Goal: Task Accomplishment & Management: Use online tool/utility

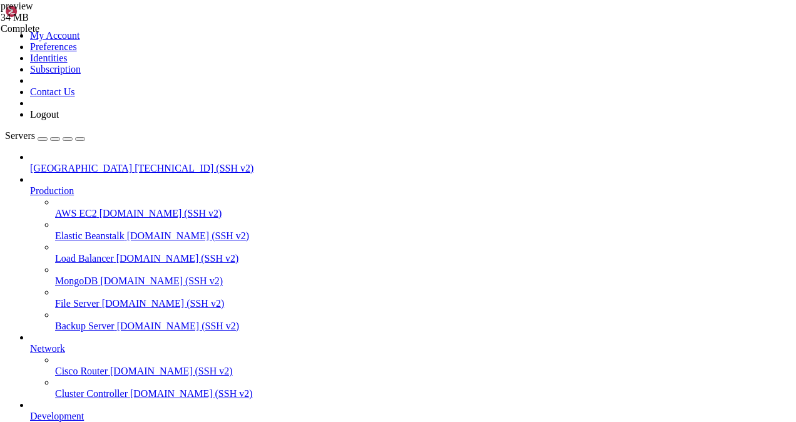
scroll to position [11, 3]
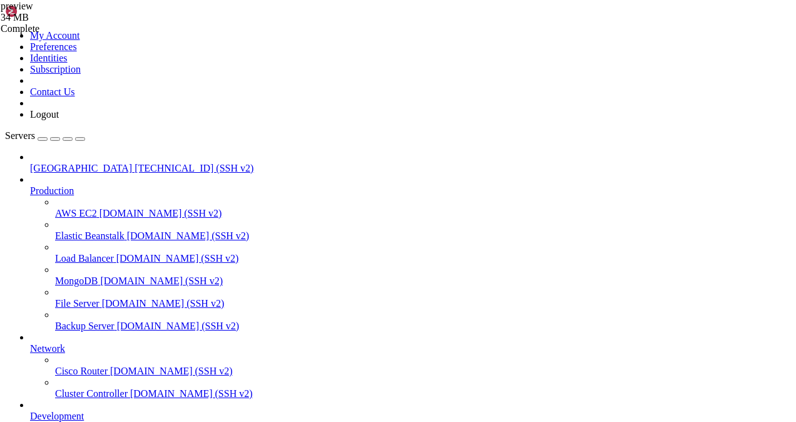
scroll to position [12227, 0]
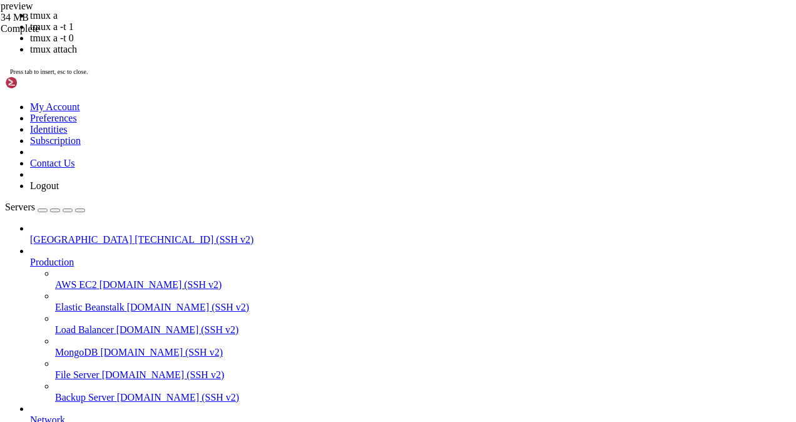
scroll to position [12248, 0]
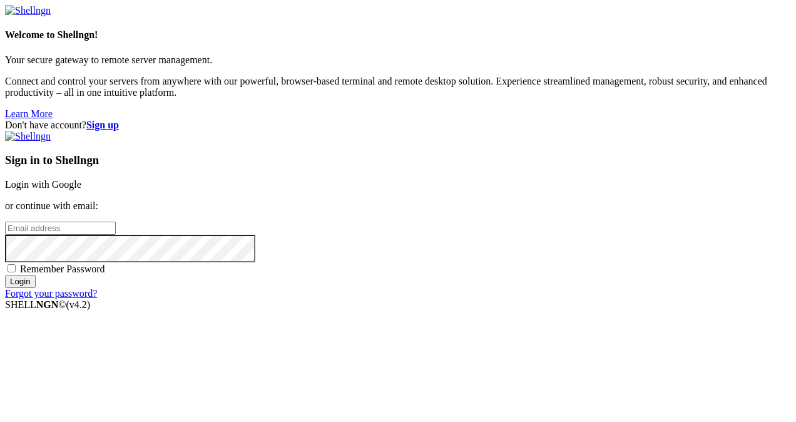
click at [81, 179] on link "Login with Google" at bounding box center [43, 184] width 76 height 11
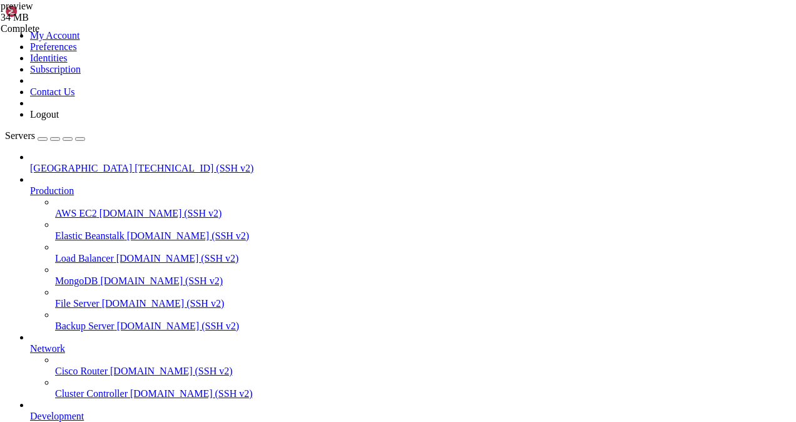
scroll to position [12259, 0]
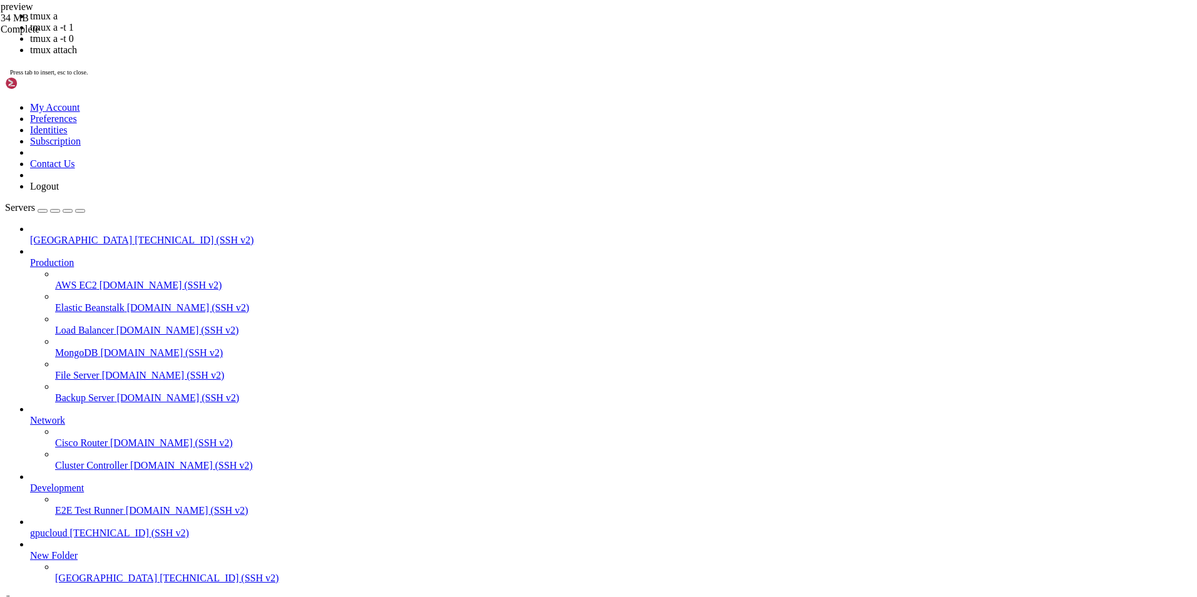
scroll to position [12259, 0]
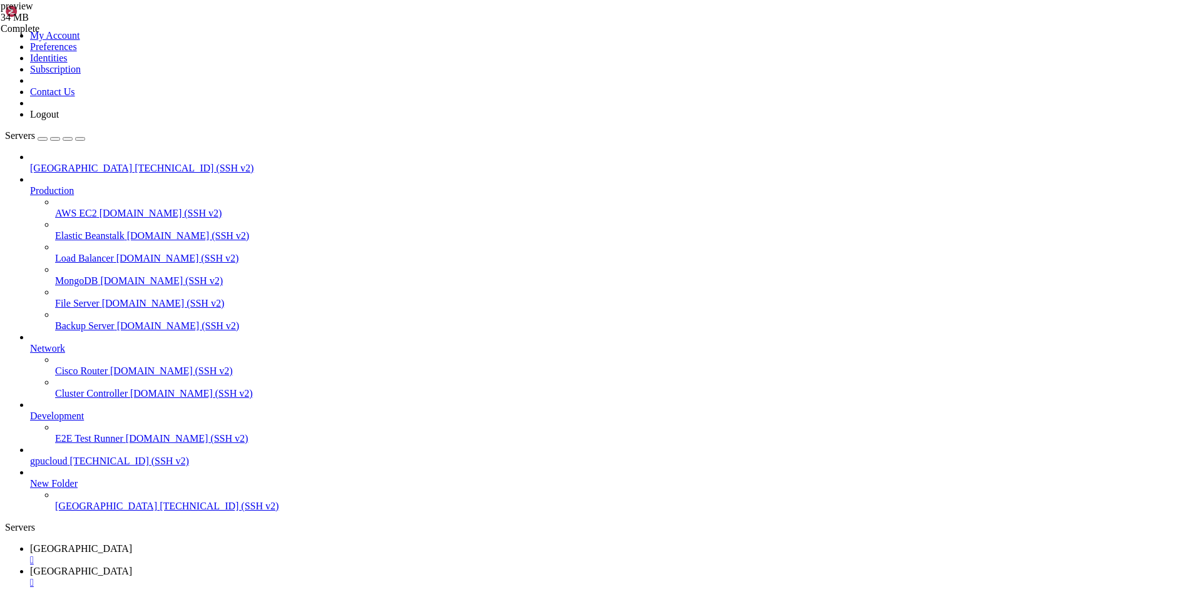
scroll to position [12089, 0]
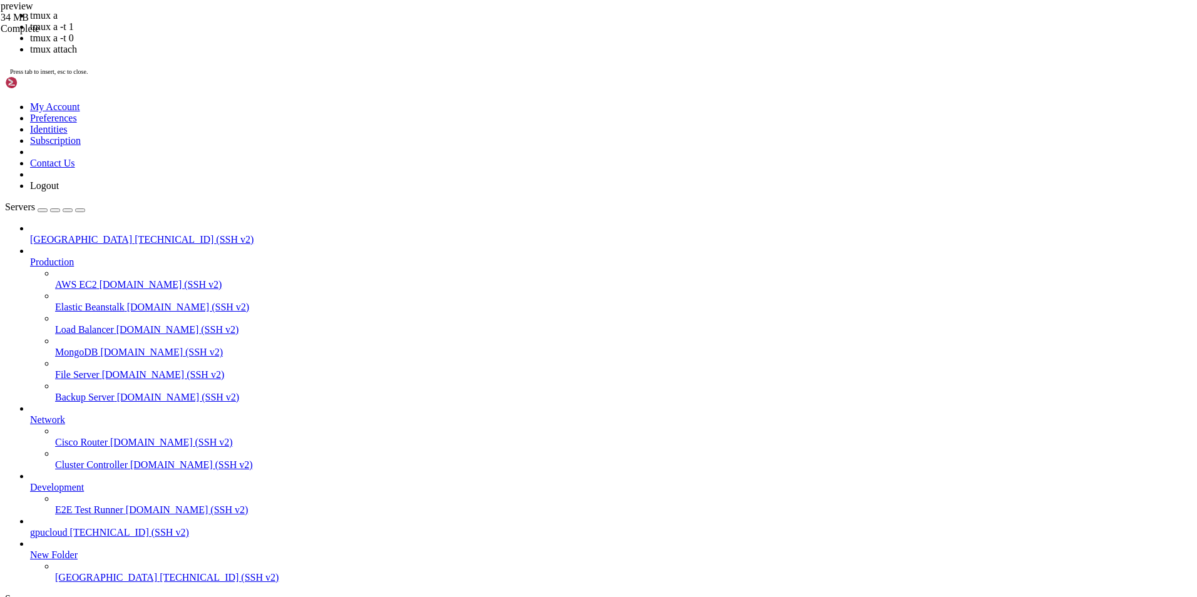
scroll to position [12451, 0]
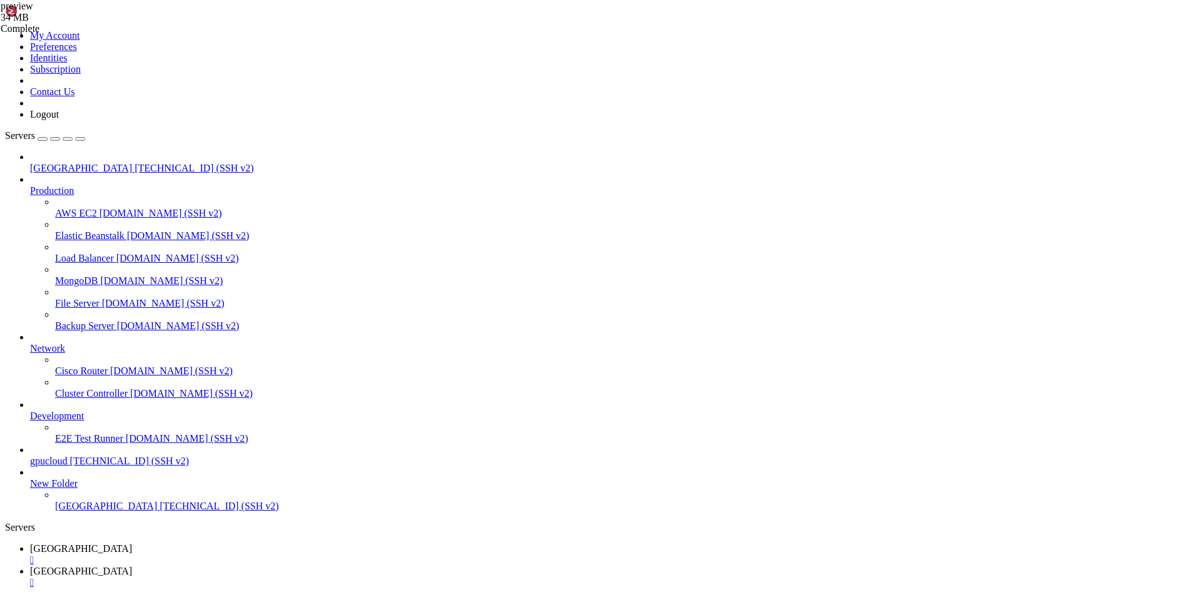
drag, startPoint x: 381, startPoint y: 1177, endPoint x: 275, endPoint y: 1053, distance: 163.0
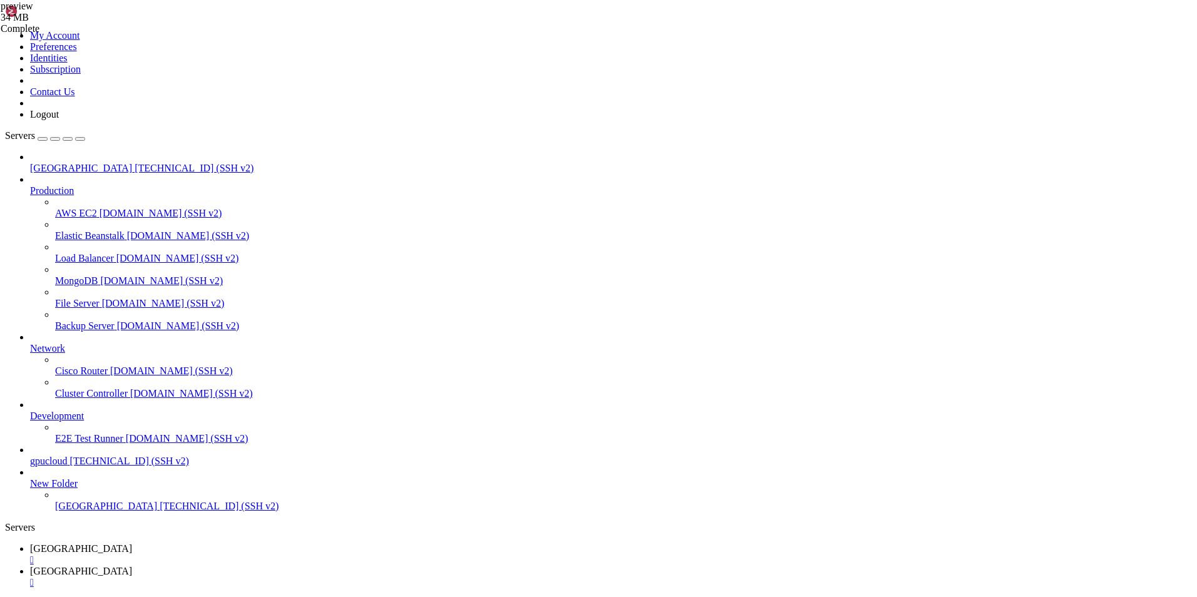
scroll to position [12546, 0]
drag, startPoint x: 384, startPoint y: 1206, endPoint x: 267, endPoint y: 1086, distance: 166.9
drag, startPoint x: 501, startPoint y: 1166, endPoint x: 254, endPoint y: 1127, distance: 249.7
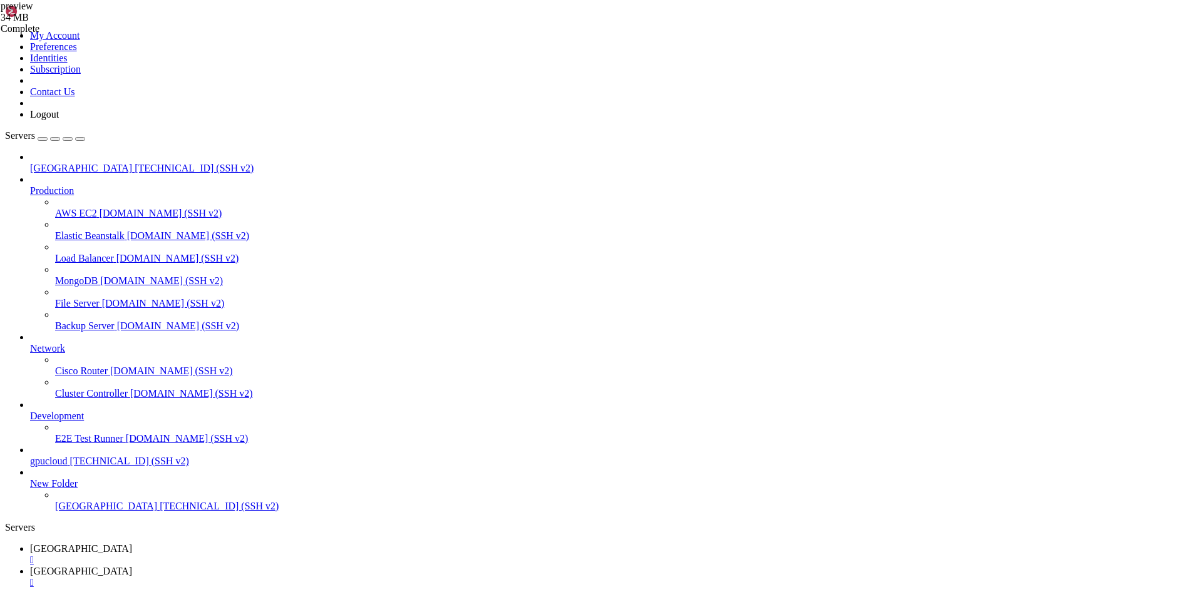
drag, startPoint x: 372, startPoint y: 1216, endPoint x: 233, endPoint y: 1161, distance: 150.3
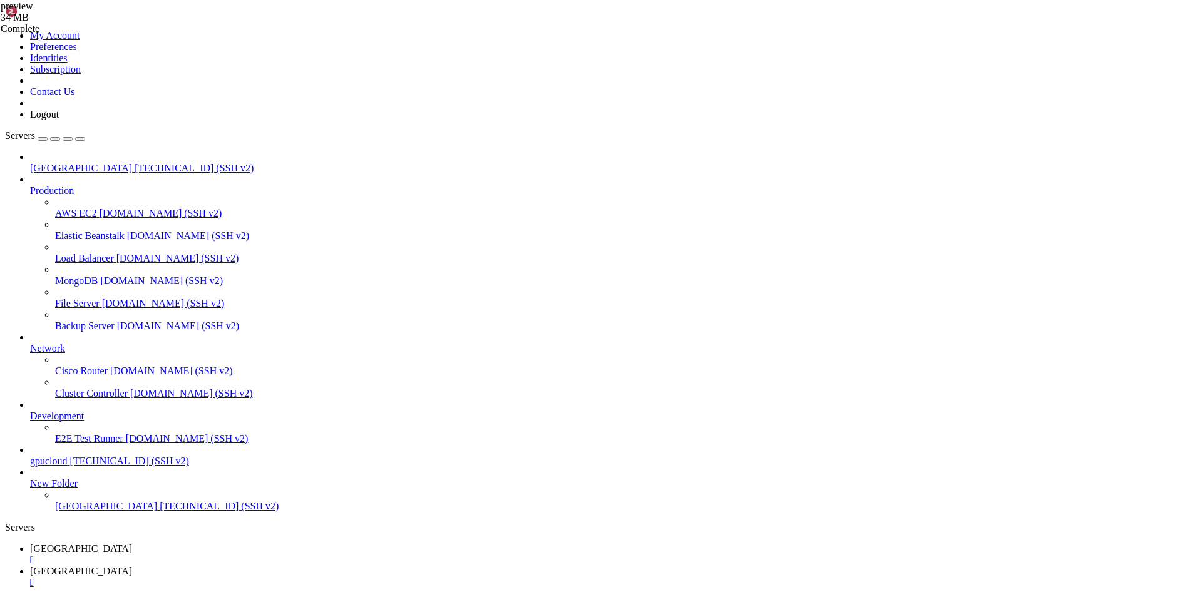
scroll to position [13908, 0]
drag, startPoint x: 320, startPoint y: 1169, endPoint x: 201, endPoint y: 1126, distance: 127.1
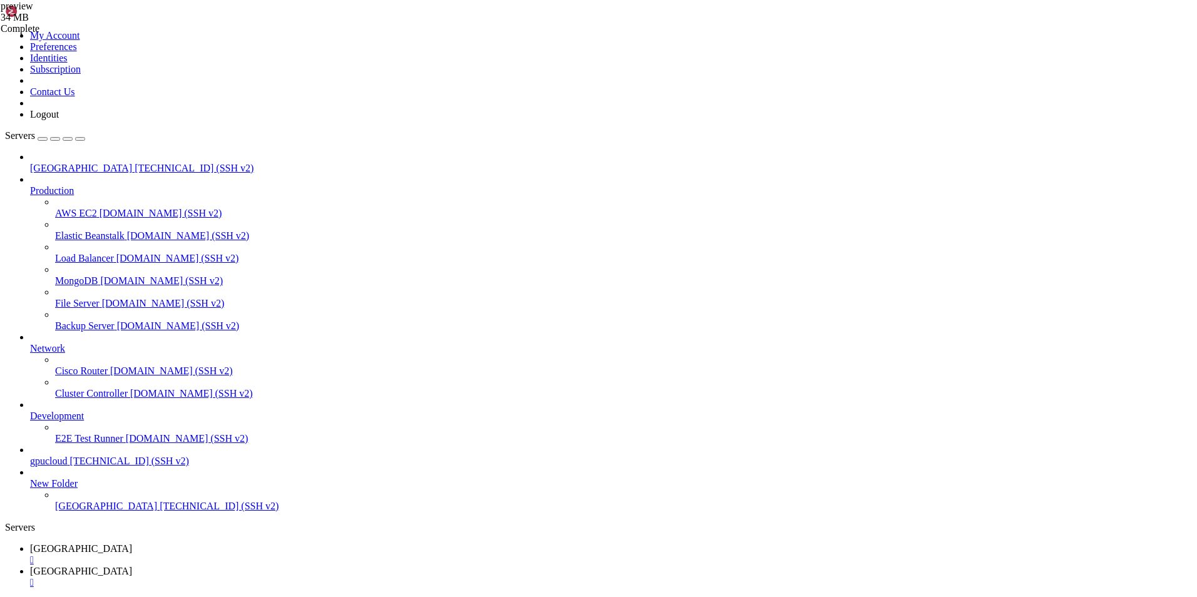
scroll to position [13972, 0]
drag, startPoint x: 408, startPoint y: 1139, endPoint x: 208, endPoint y: 1103, distance: 203.5
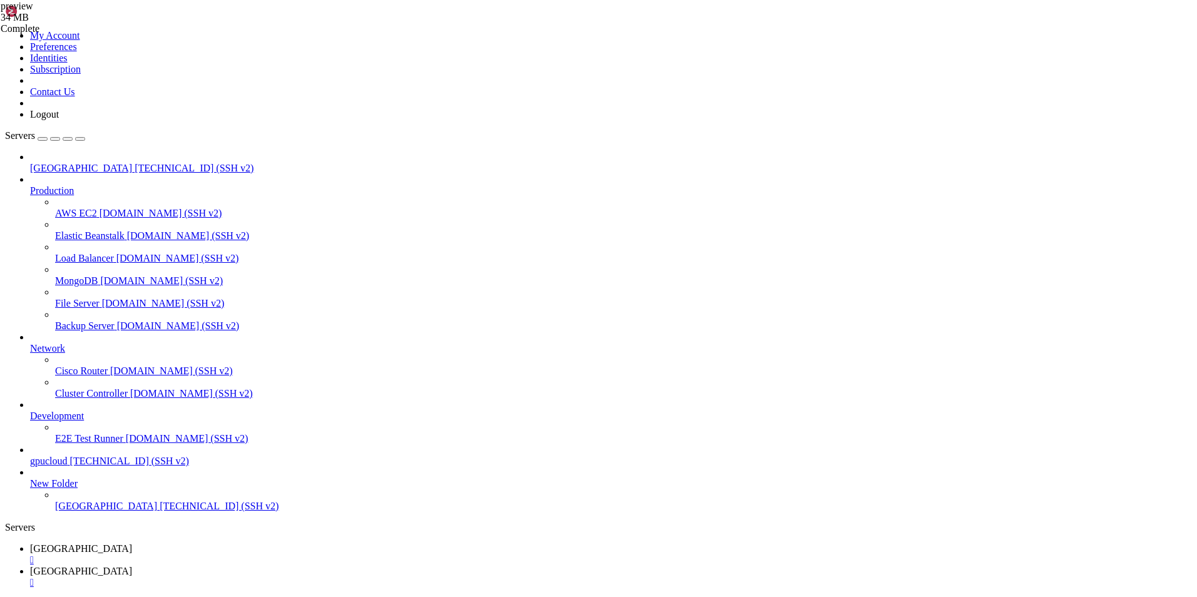
scroll to position [14015, 0]
drag, startPoint x: 367, startPoint y: 1162, endPoint x: 195, endPoint y: 1081, distance: 190.4
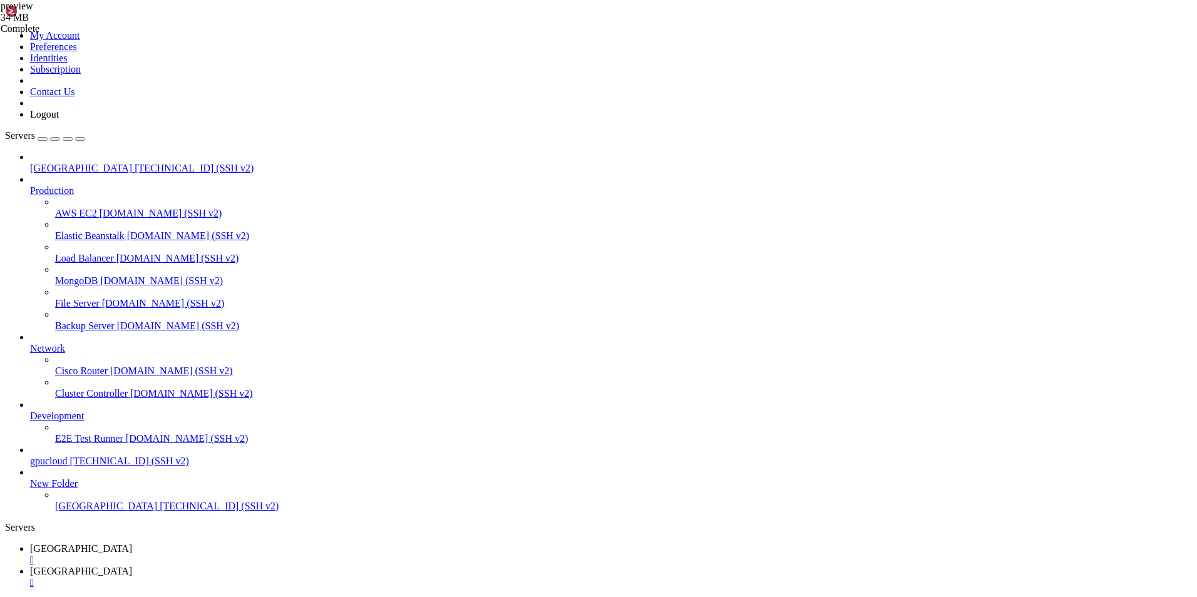
drag, startPoint x: 339, startPoint y: 1298, endPoint x: 558, endPoint y: 1299, distance: 219.7
drag, startPoint x: 558, startPoint y: 1299, endPoint x: 372, endPoint y: 1244, distance: 193.9
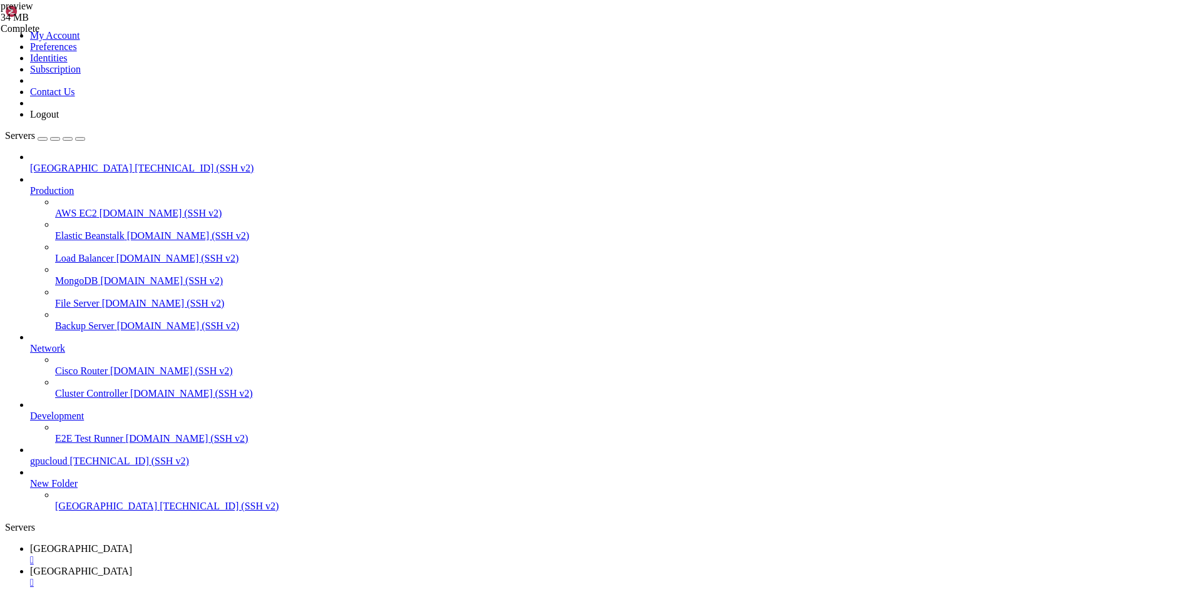
copy x-row "."
drag, startPoint x: 436, startPoint y: 1018, endPoint x: 329, endPoint y: 966, distance: 118.1
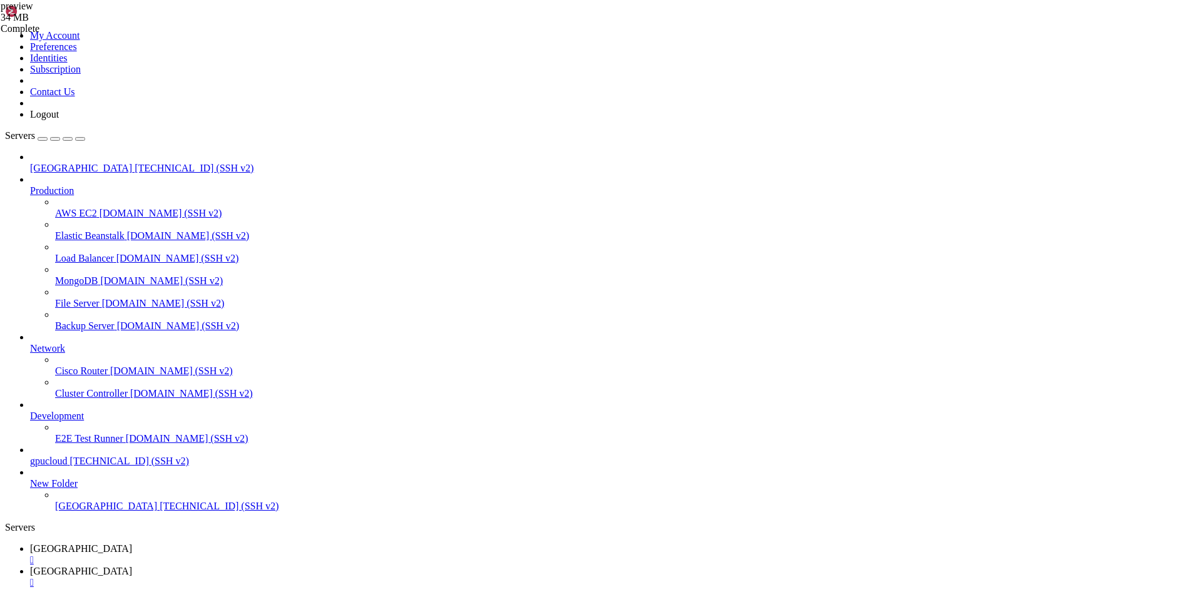
drag, startPoint x: 333, startPoint y: 953, endPoint x: 467, endPoint y: 1010, distance: 145.6
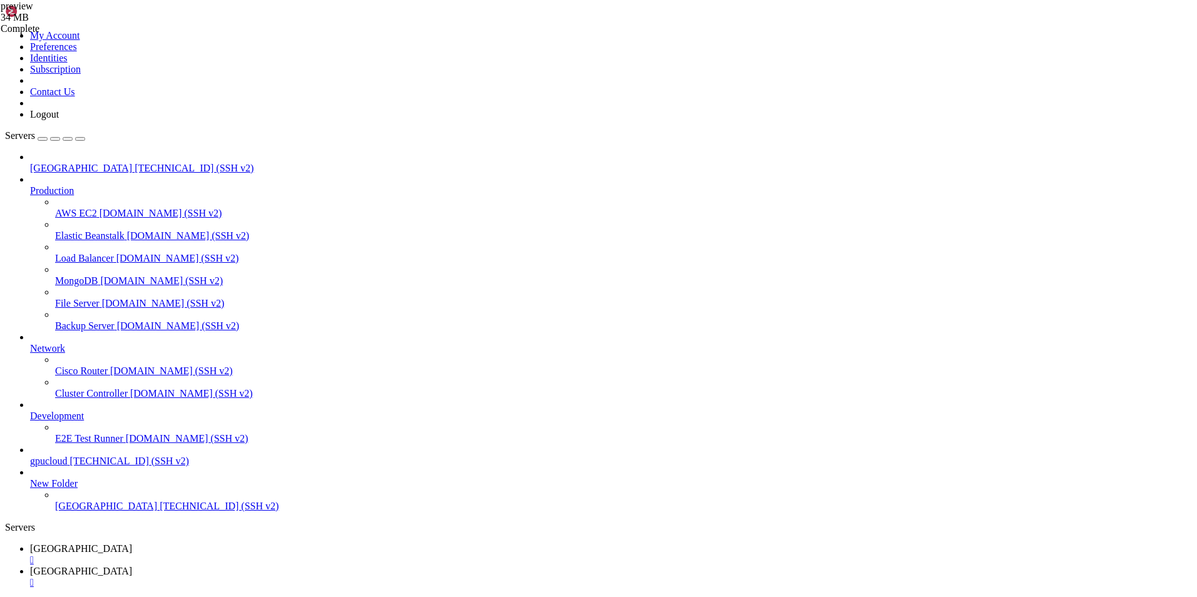
scroll to position [11, 3]
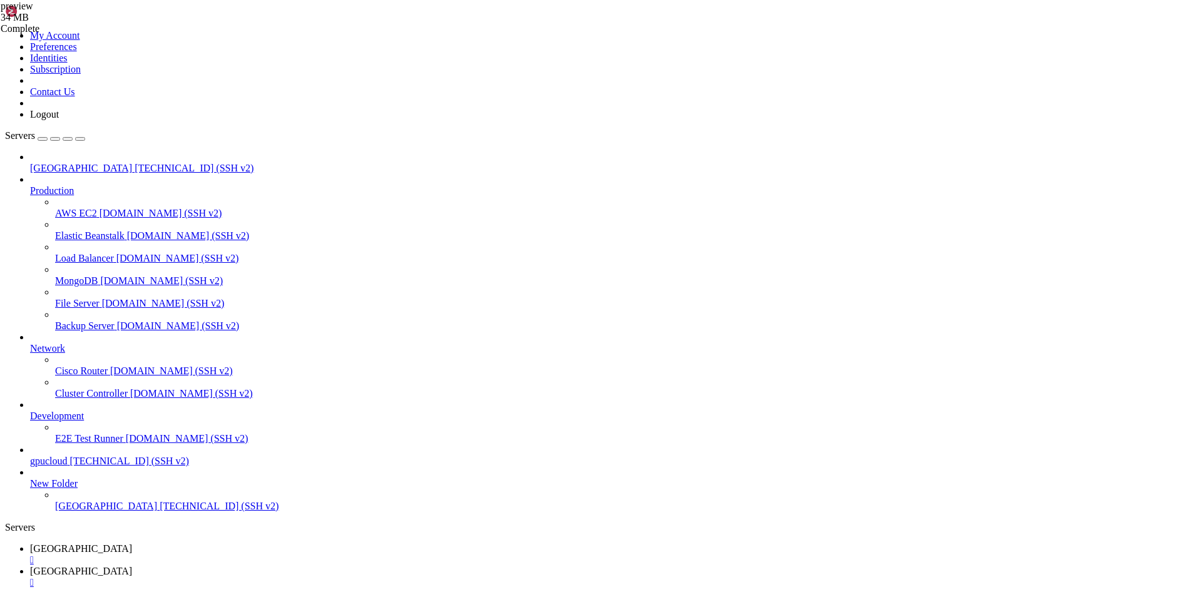
drag, startPoint x: 342, startPoint y: 1167, endPoint x: 262, endPoint y: 1033, distance: 156.1
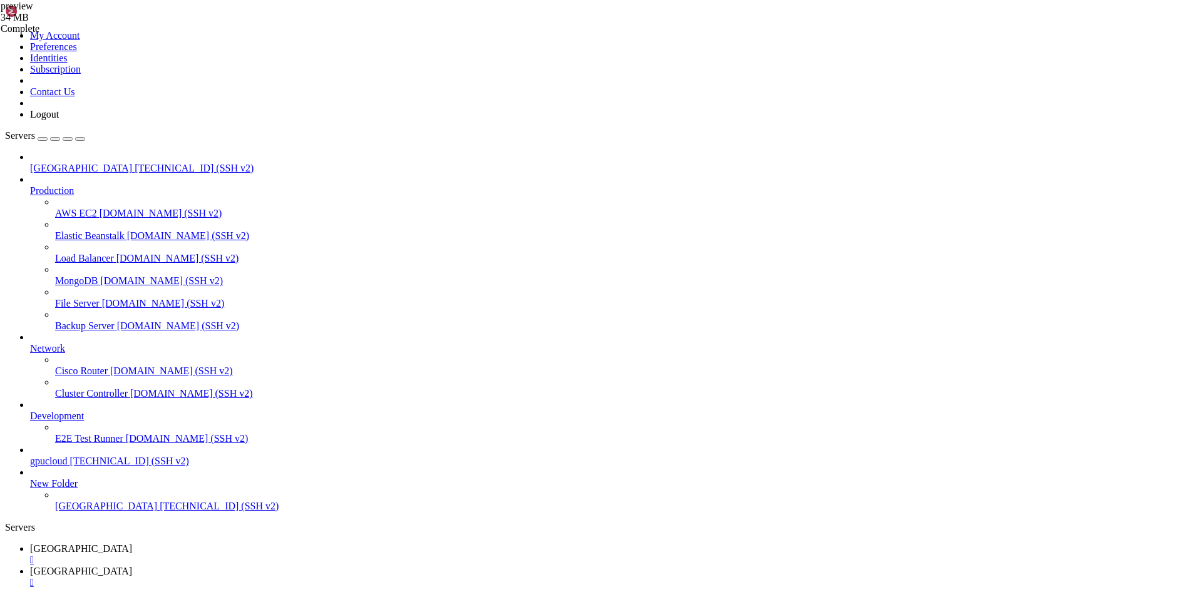
scroll to position [15100, 0]
drag, startPoint x: 426, startPoint y: 1138, endPoint x: 257, endPoint y: 1120, distance: 169.9
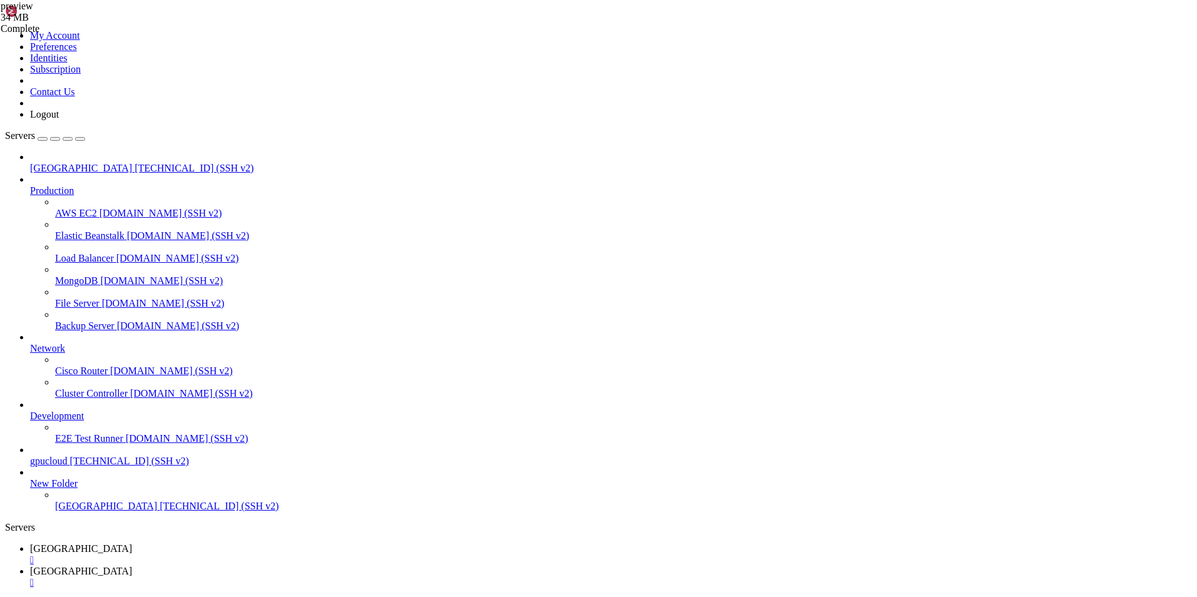
scroll to position [15377, 0]
drag, startPoint x: 9, startPoint y: 1254, endPoint x: 278, endPoint y: 1289, distance: 271.4
drag, startPoint x: 10, startPoint y: 1257, endPoint x: 862, endPoint y: 1284, distance: 852.4
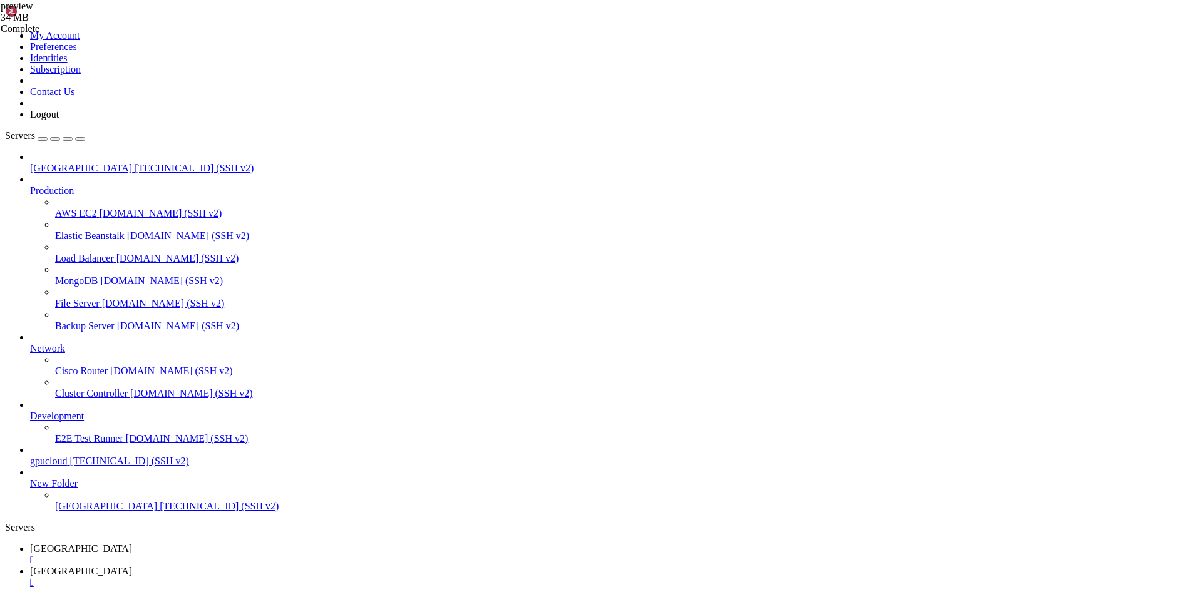
copy div "ssh-rsa AAAAB3NzaC1yc2EAAAADAQABAAACAQC0F8LNFJ+yh92QBip4F4LoXg1nxagj8ViSAC9KB5o…"
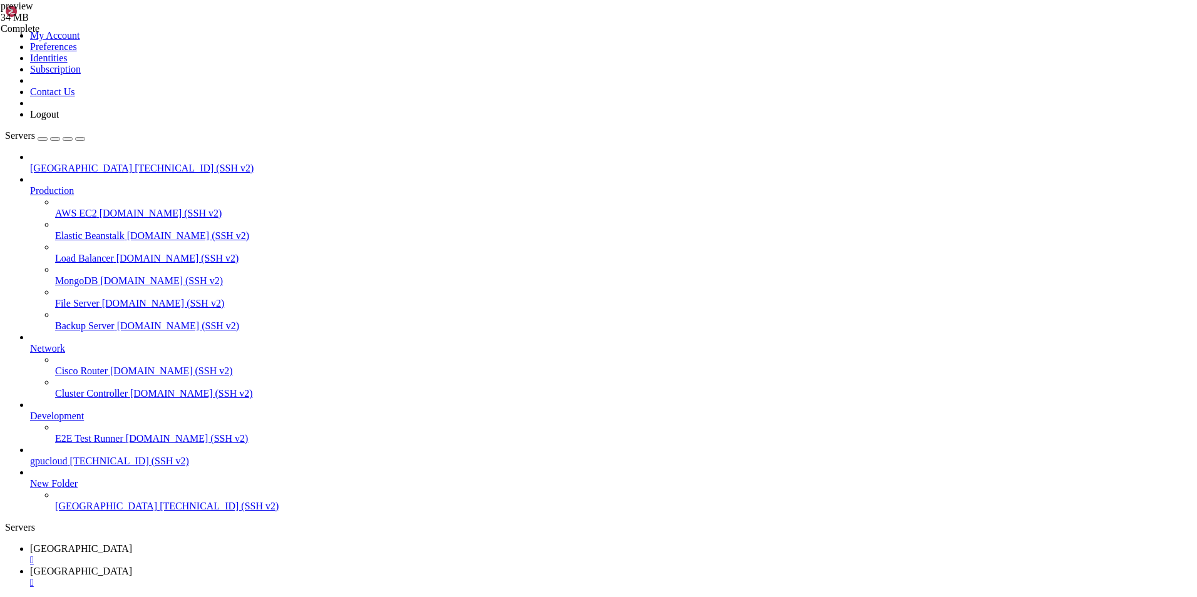
drag, startPoint x: 272, startPoint y: 1180, endPoint x: 186, endPoint y: 1139, distance: 95.8
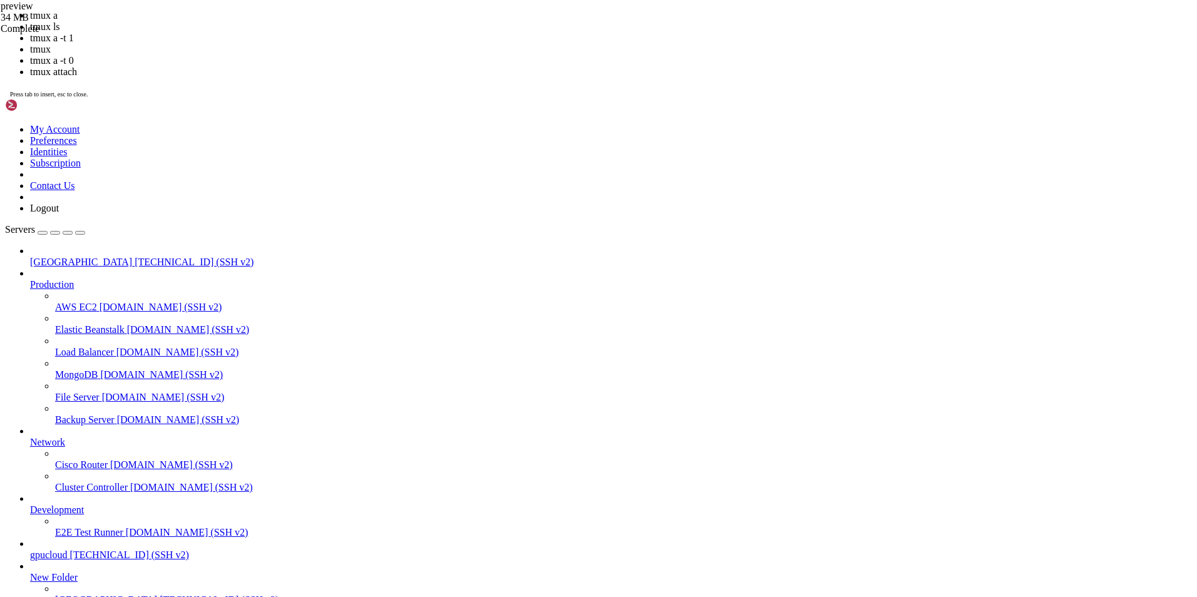
scroll to position [15505, 0]
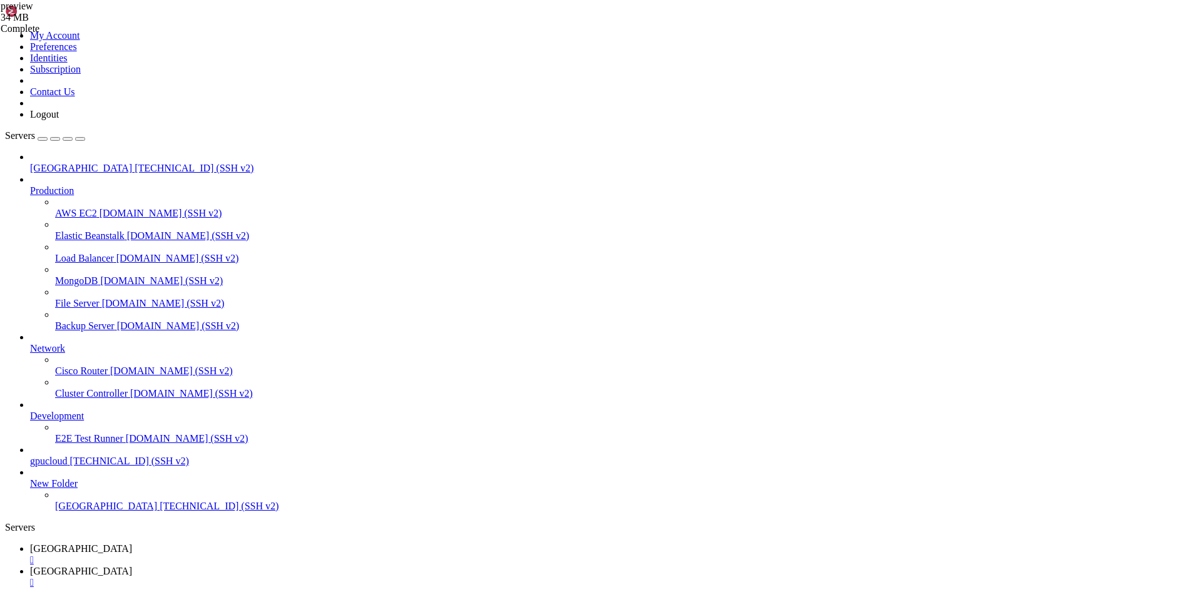
drag, startPoint x: 232, startPoint y: 891, endPoint x: 686, endPoint y: 1196, distance: 547.6
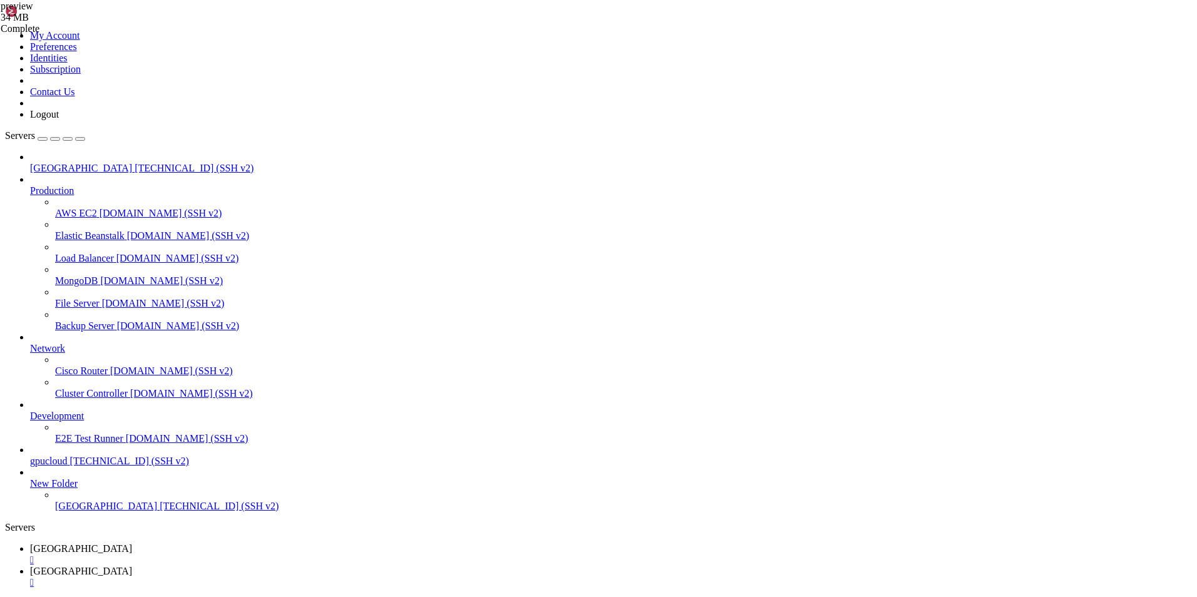
scroll to position [15526, 0]
drag, startPoint x: 197, startPoint y: 839, endPoint x: 672, endPoint y: 841, distance: 474.5
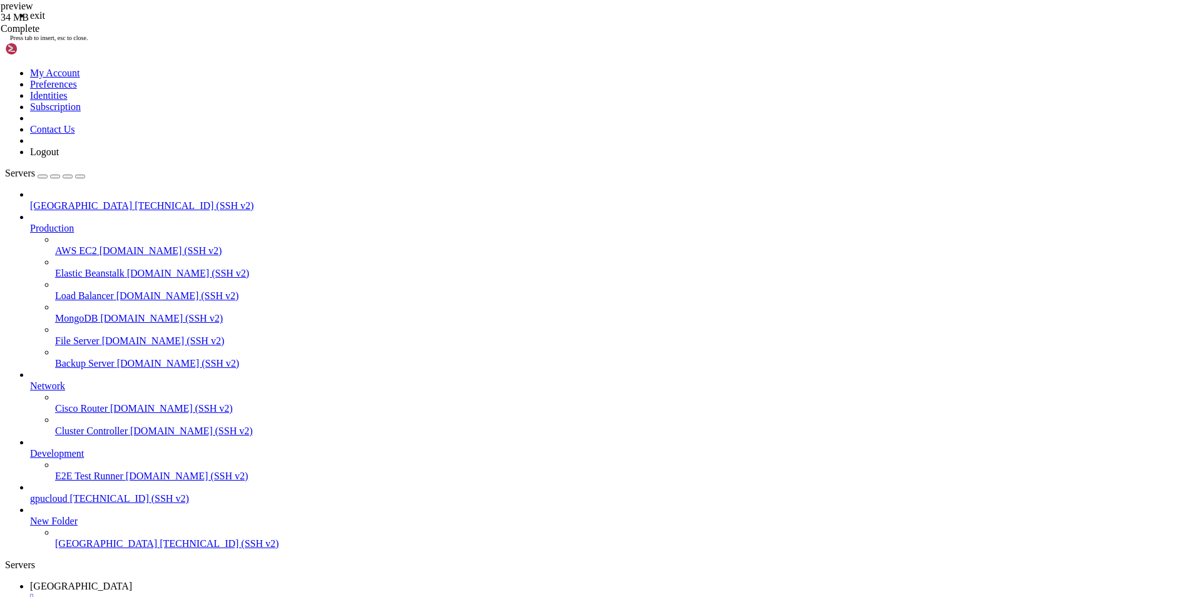
scroll to position [15568, 0]
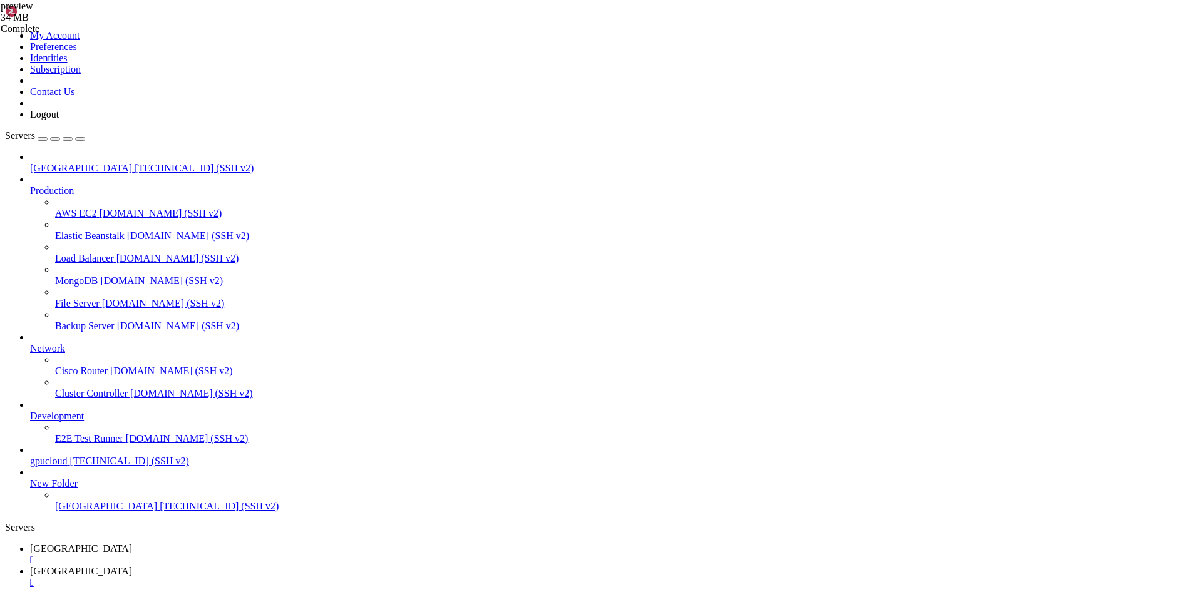
drag, startPoint x: 316, startPoint y: 1237, endPoint x: 170, endPoint y: 1175, distance: 159.0
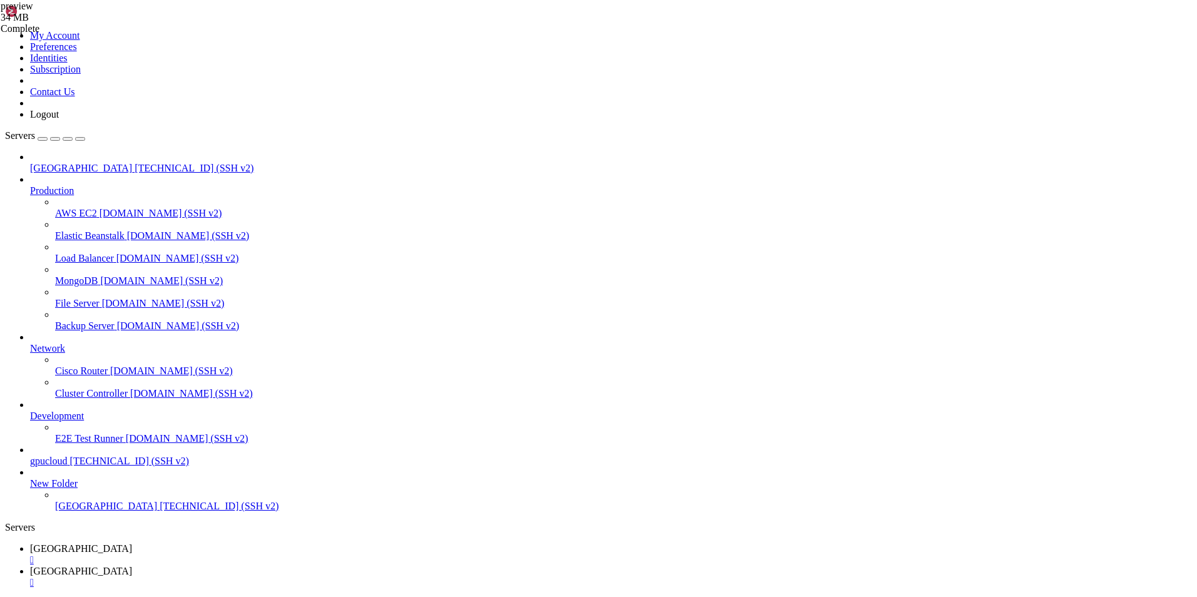
drag, startPoint x: 218, startPoint y: 865, endPoint x: 208, endPoint y: 845, distance: 22.7
drag, startPoint x: 249, startPoint y: 905, endPoint x: 212, endPoint y: 895, distance: 38.7
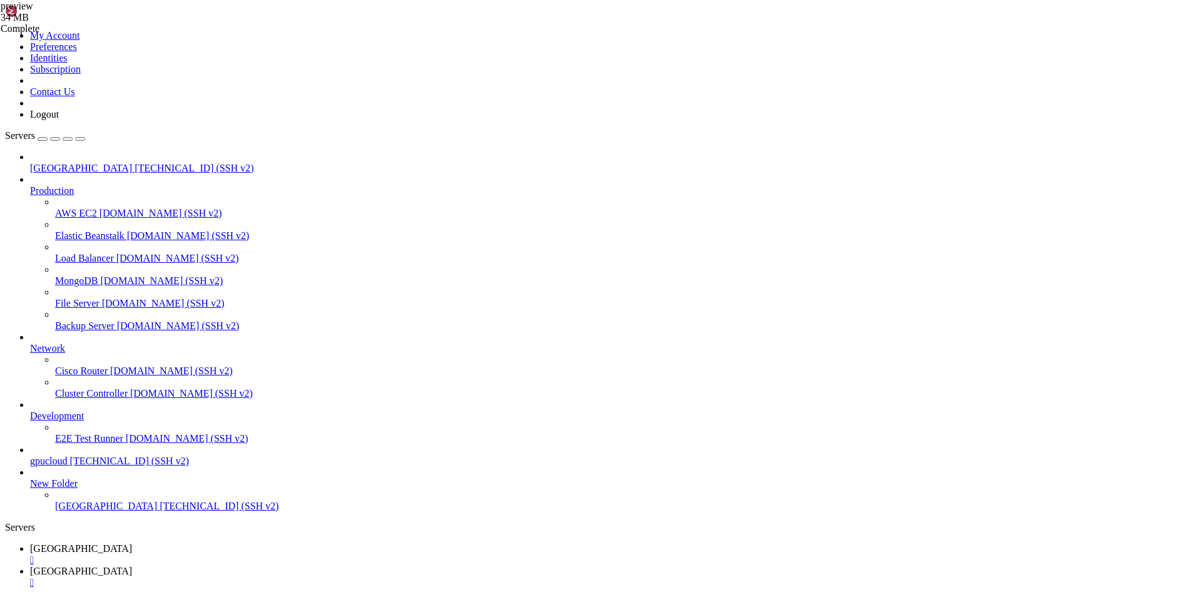
drag, startPoint x: 239, startPoint y: 996, endPoint x: 240, endPoint y: 982, distance: 13.8
drag, startPoint x: 244, startPoint y: 972, endPoint x: 232, endPoint y: 907, distance: 65.7
drag, startPoint x: 220, startPoint y: 891, endPoint x: 160, endPoint y: 896, distance: 60.3
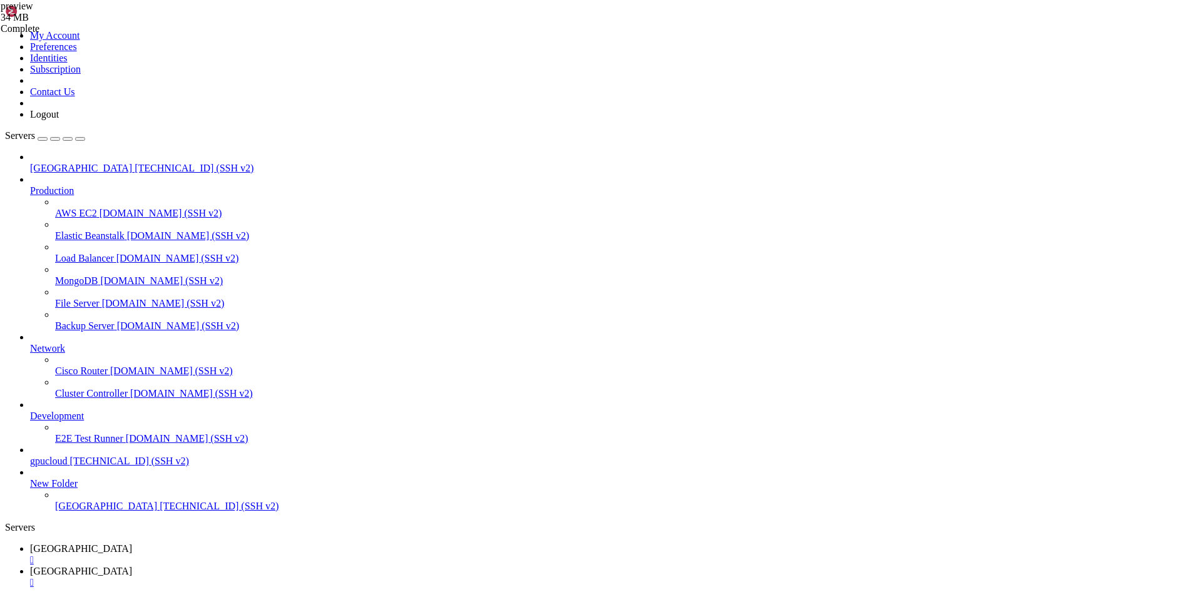
drag, startPoint x: 195, startPoint y: 894, endPoint x: 214, endPoint y: 884, distance: 21.0
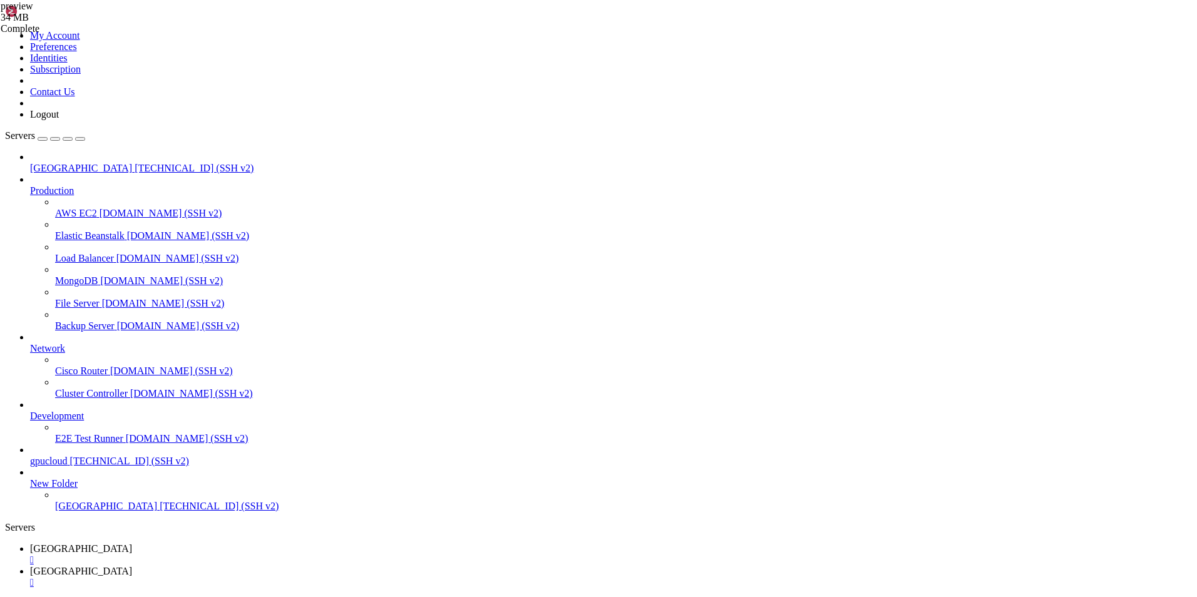
scroll to position [11, 3]
drag, startPoint x: 272, startPoint y: 895, endPoint x: 261, endPoint y: 898, distance: 11.9
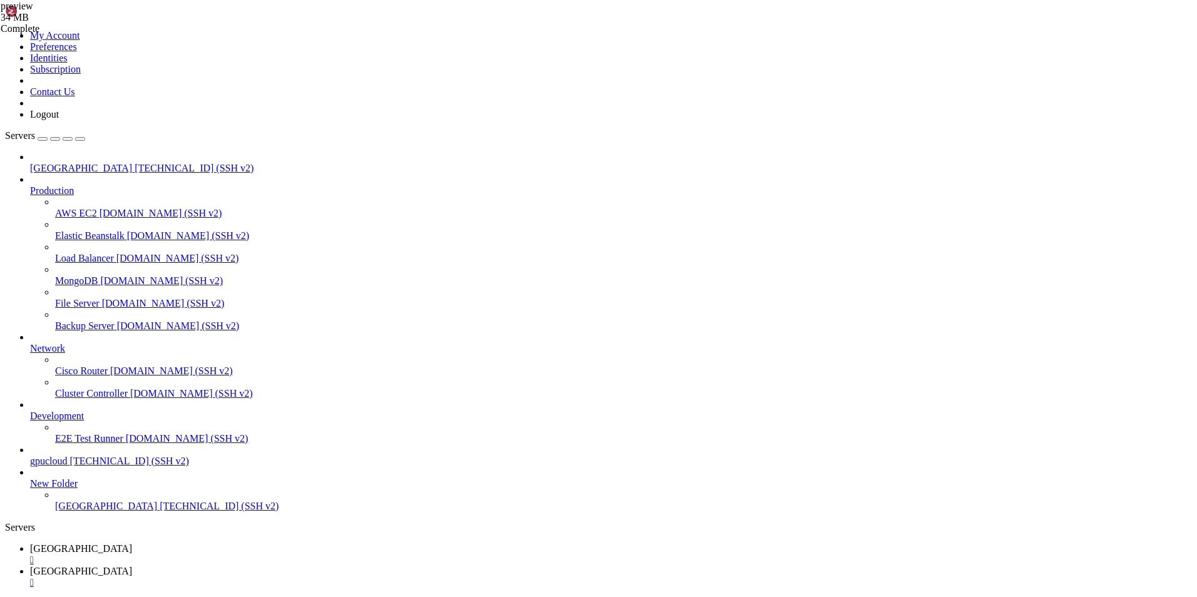
drag, startPoint x: 248, startPoint y: 1255, endPoint x: 310, endPoint y: 1256, distance: 62.6
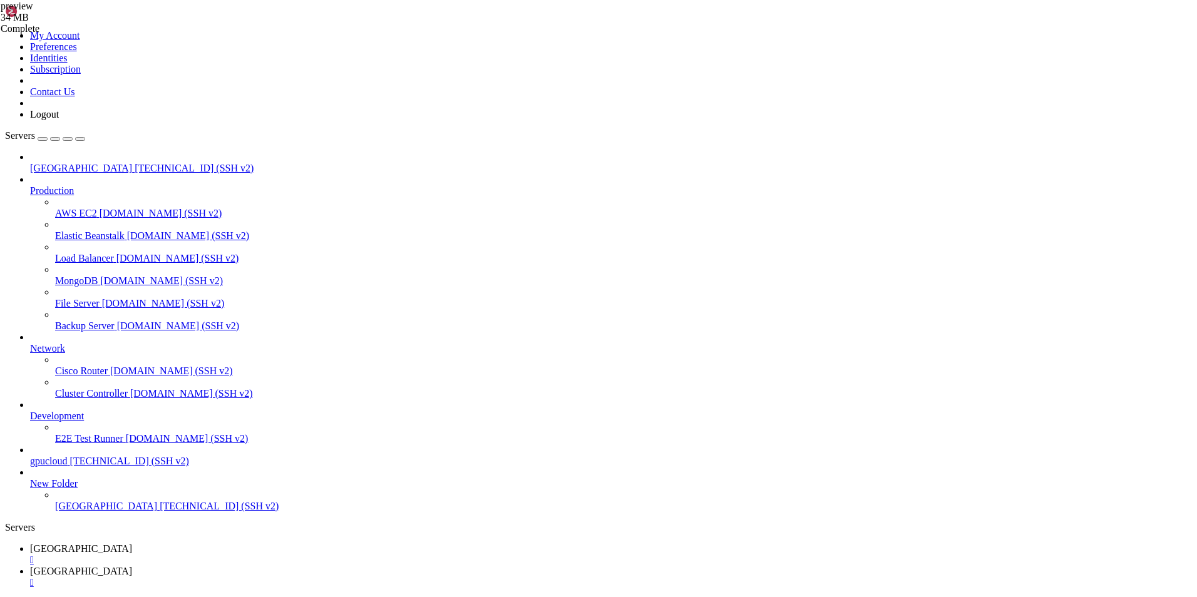
scroll to position [11, 3]
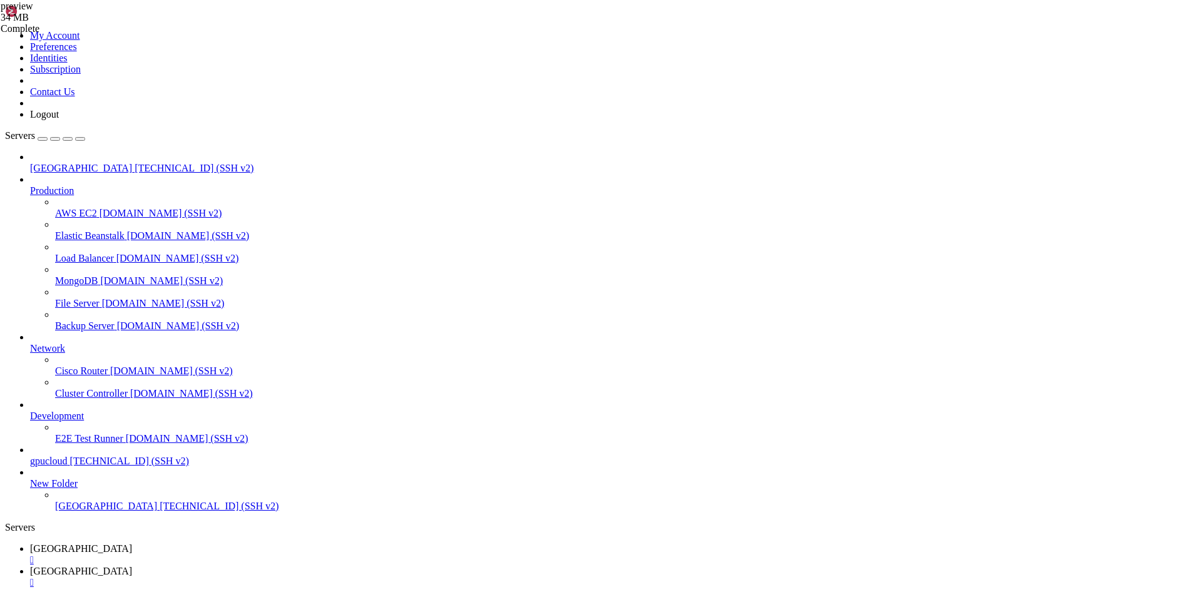
scroll to position [16398, 0]
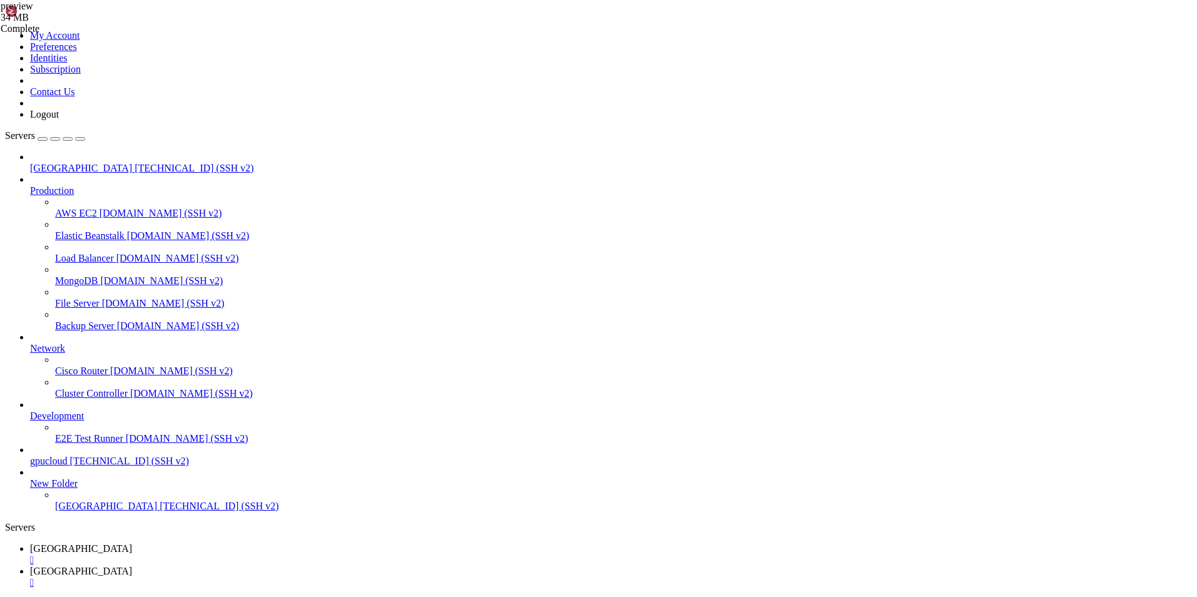
click at [132, 566] on span "[GEOGRAPHIC_DATA]" at bounding box center [81, 571] width 102 height 11
click at [30, 543] on icon at bounding box center [30, 548] width 0 height 11
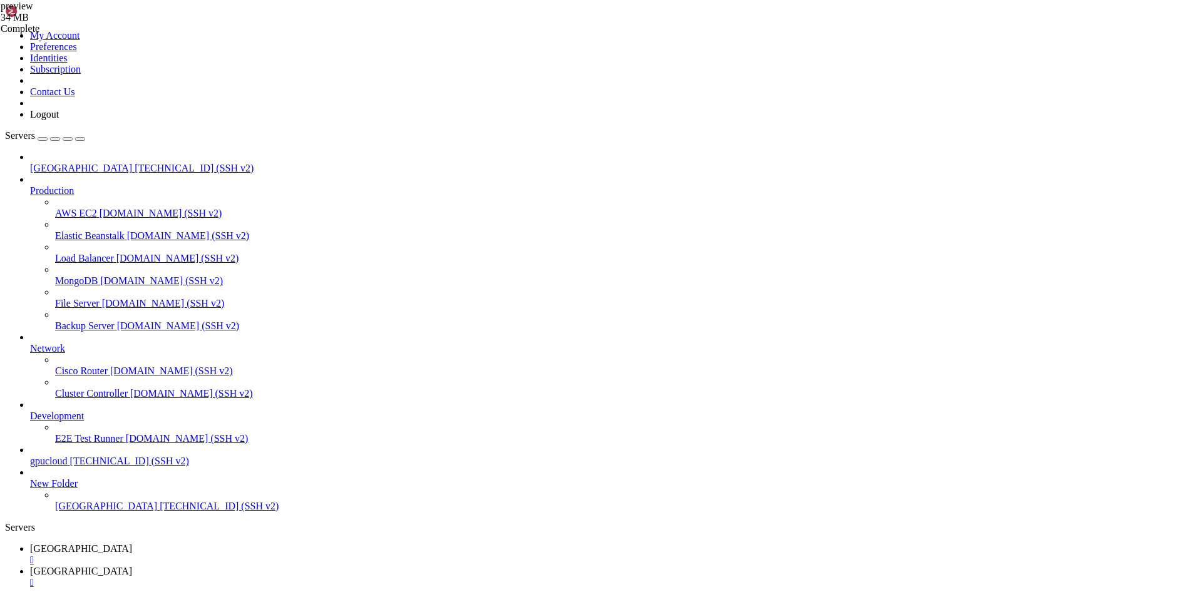
click at [35, 130] on span "Servers" at bounding box center [20, 135] width 30 height 11
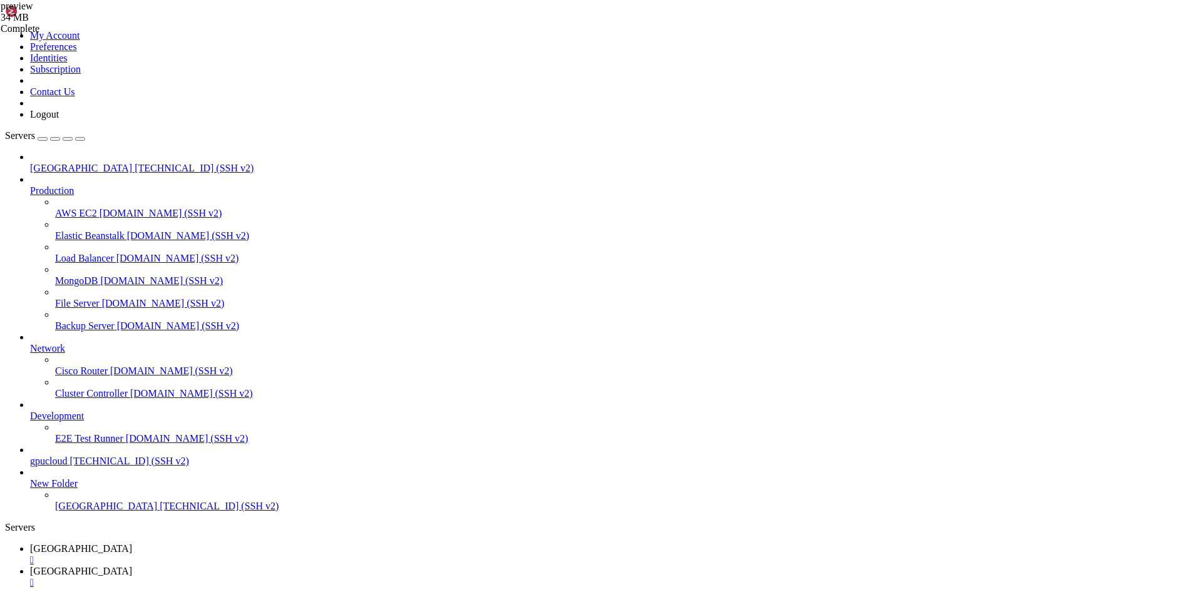
scroll to position [18729, 0]
click at [213, 555] on div "" at bounding box center [611, 560] width 1162 height 11
click at [214, 555] on div "" at bounding box center [611, 560] width 1162 height 11
click at [135, 163] on span "[TECHNICAL_ID] (SSH v2)" at bounding box center [194, 168] width 119 height 11
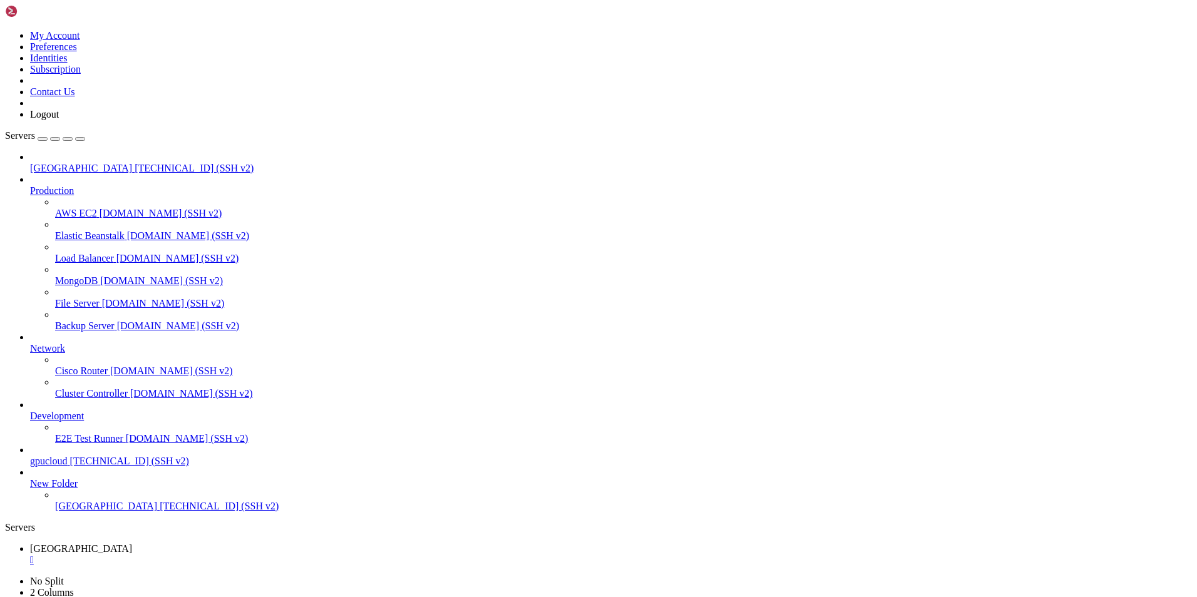
scroll to position [0, 0]
drag, startPoint x: 296, startPoint y: 1084, endPoint x: 265, endPoint y: 1007, distance: 83.1
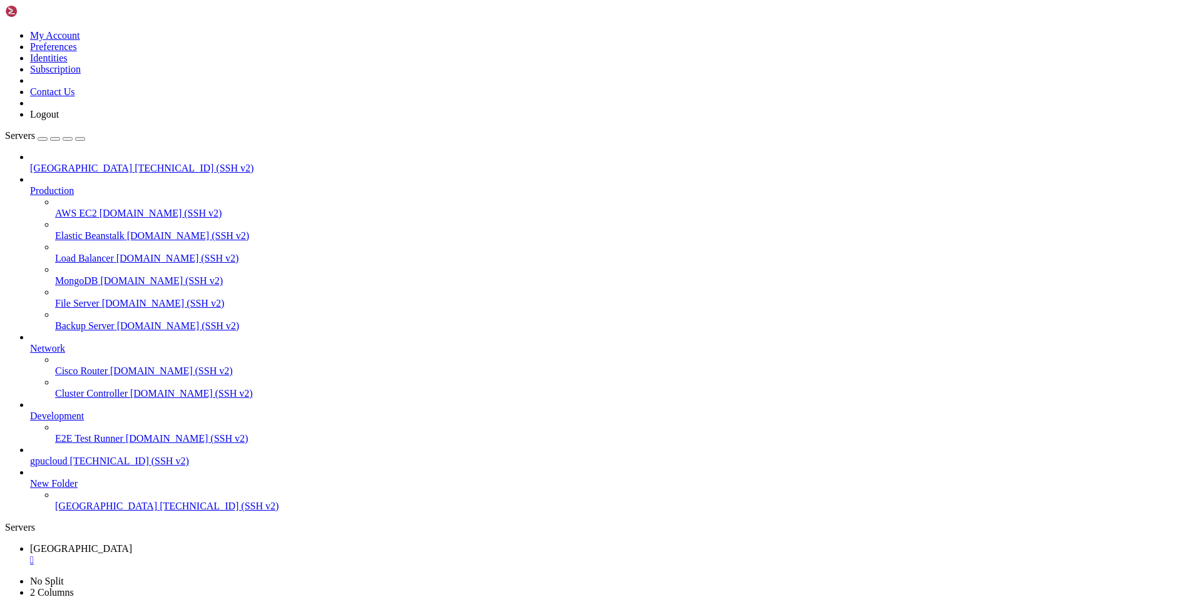
drag, startPoint x: 353, startPoint y: 1156, endPoint x: 233, endPoint y: 1127, distance: 123.6
drag, startPoint x: 370, startPoint y: 1106, endPoint x: 249, endPoint y: 1111, distance: 121.5
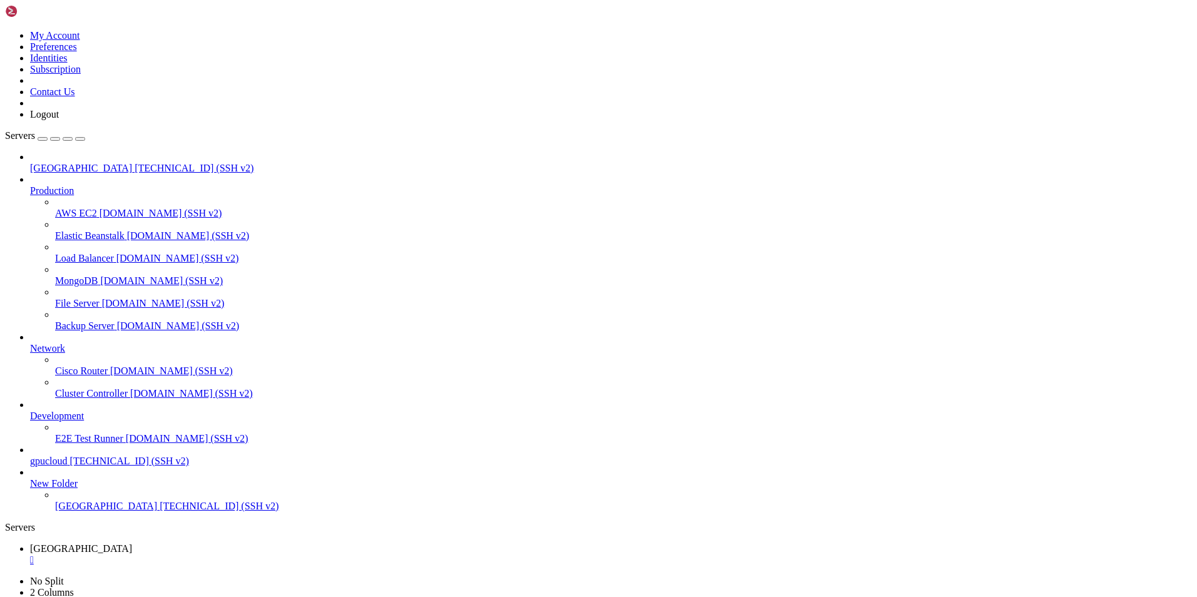
scroll to position [277, 0]
drag, startPoint x: 252, startPoint y: 897, endPoint x: 200, endPoint y: 977, distance: 95.5
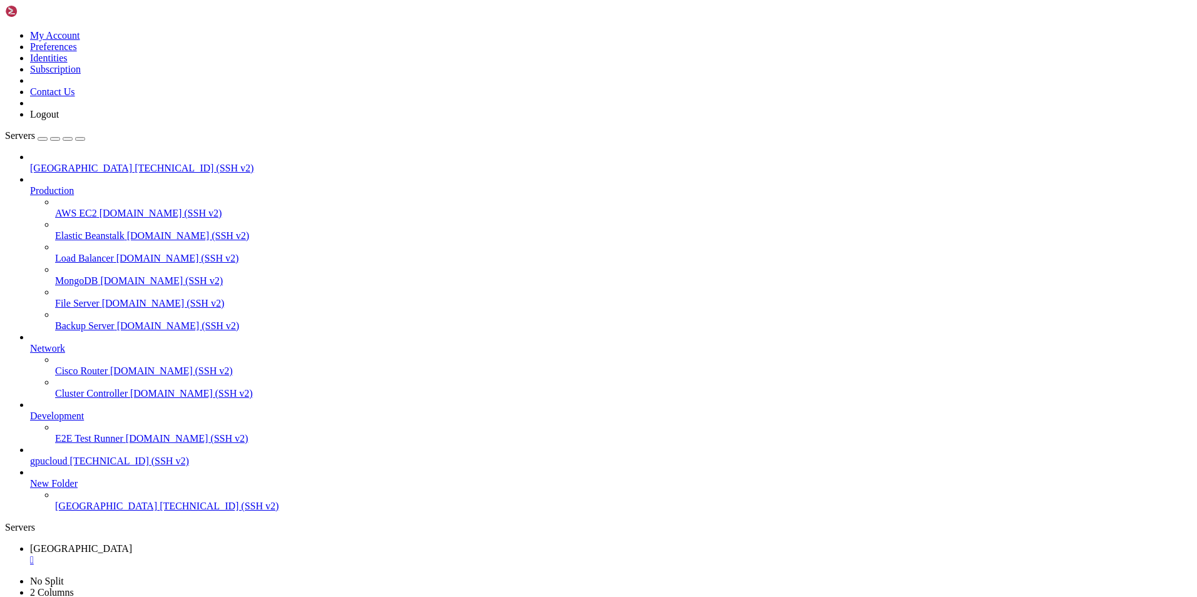
drag, startPoint x: 247, startPoint y: 943, endPoint x: 238, endPoint y: 898, distance: 45.9
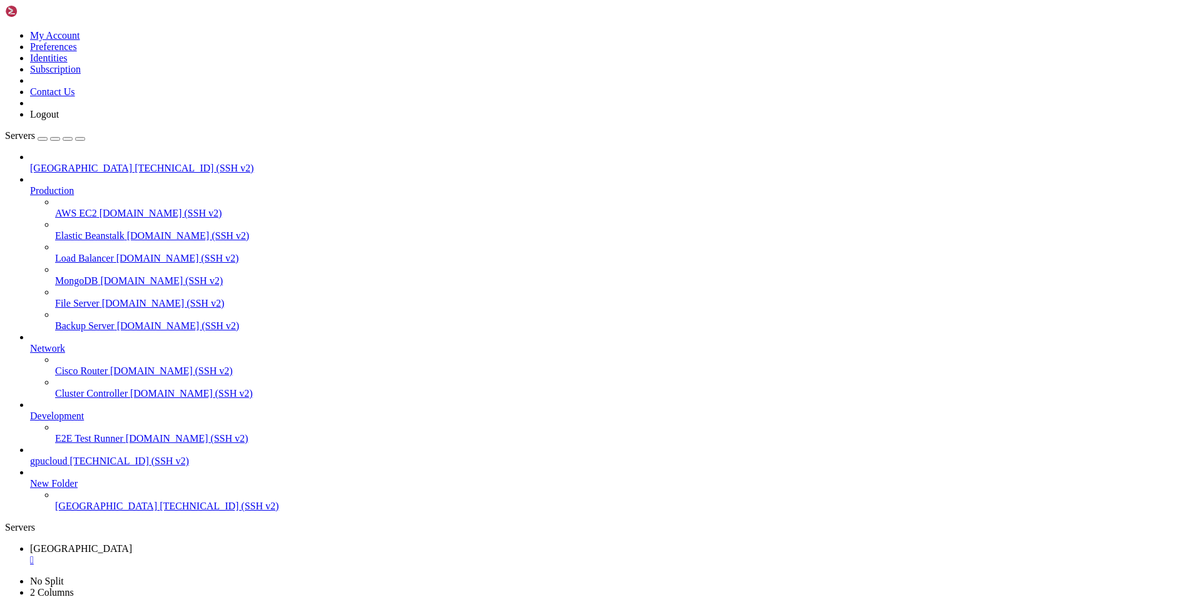
scroll to position [298, 0]
drag, startPoint x: 348, startPoint y: 1167, endPoint x: 229, endPoint y: 1025, distance: 185.8
drag, startPoint x: 434, startPoint y: 1155, endPoint x: 228, endPoint y: 1104, distance: 212.1
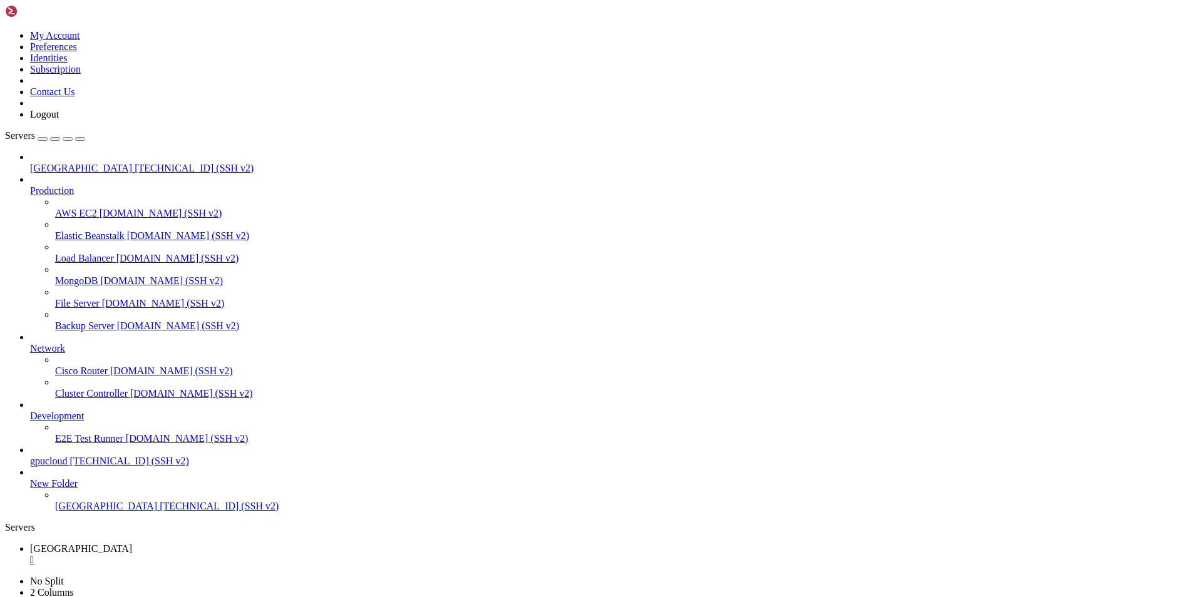
drag, startPoint x: 10, startPoint y: 1103, endPoint x: 483, endPoint y: 1262, distance: 499.2
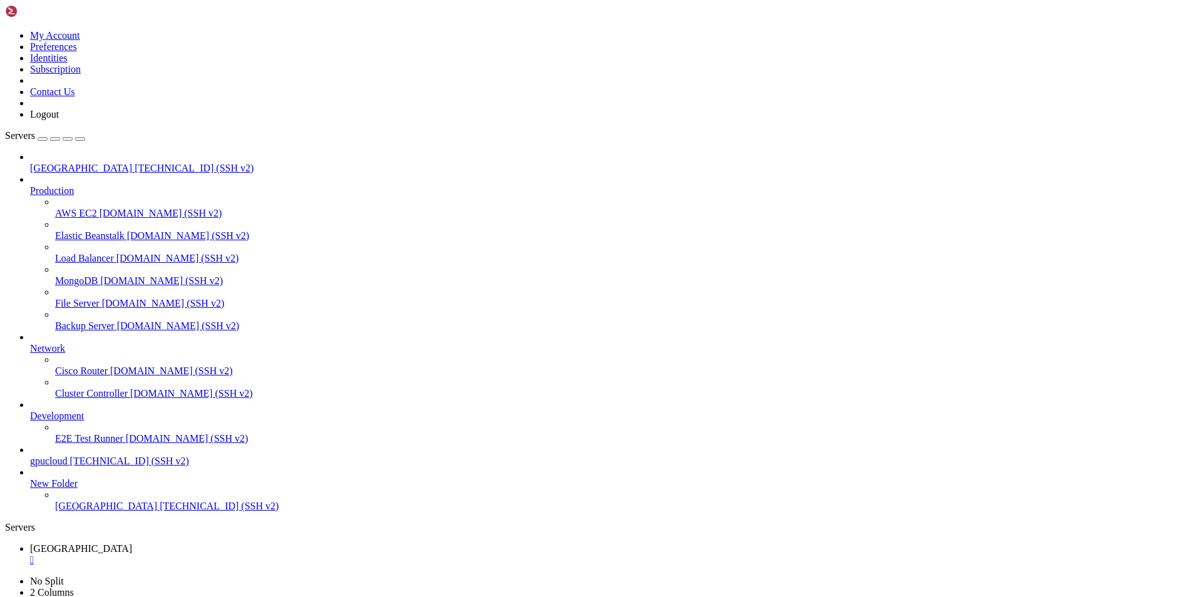
drag, startPoint x: 454, startPoint y: 1234, endPoint x: 341, endPoint y: 1164, distance: 133.6
drag, startPoint x: 12, startPoint y: 1124, endPoint x: 615, endPoint y: 1194, distance: 607.5
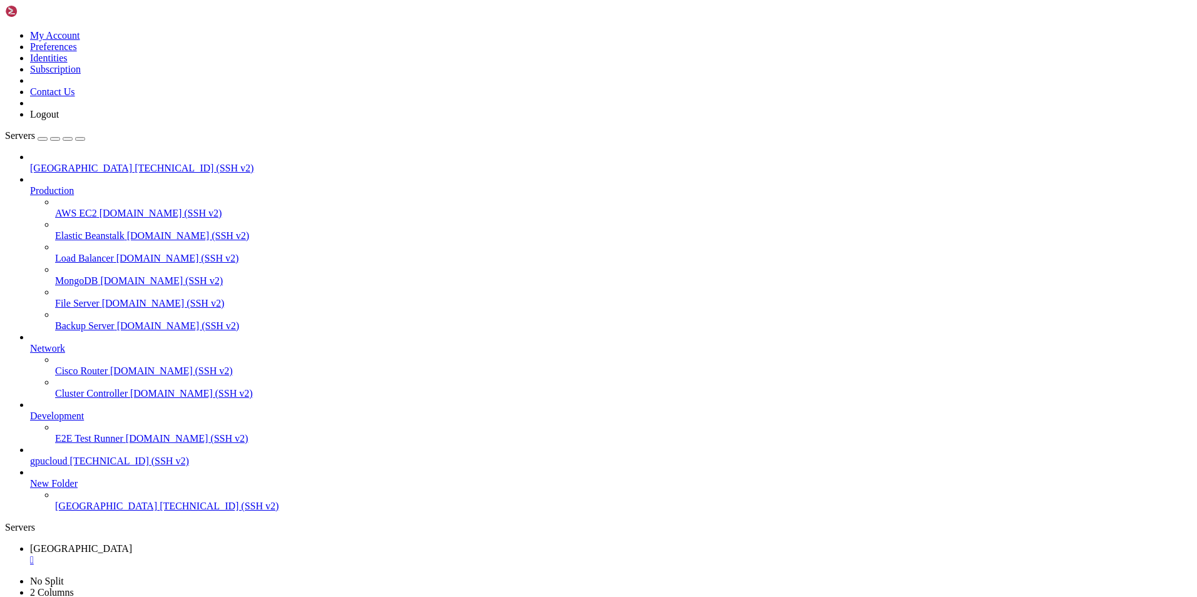
copy div "W: Failed to fetch http://archive.ubuntu.com/ubuntu/dists/jammy/InRelease Could…"
drag, startPoint x: 320, startPoint y: 1199, endPoint x: 232, endPoint y: 1134, distance: 110.0
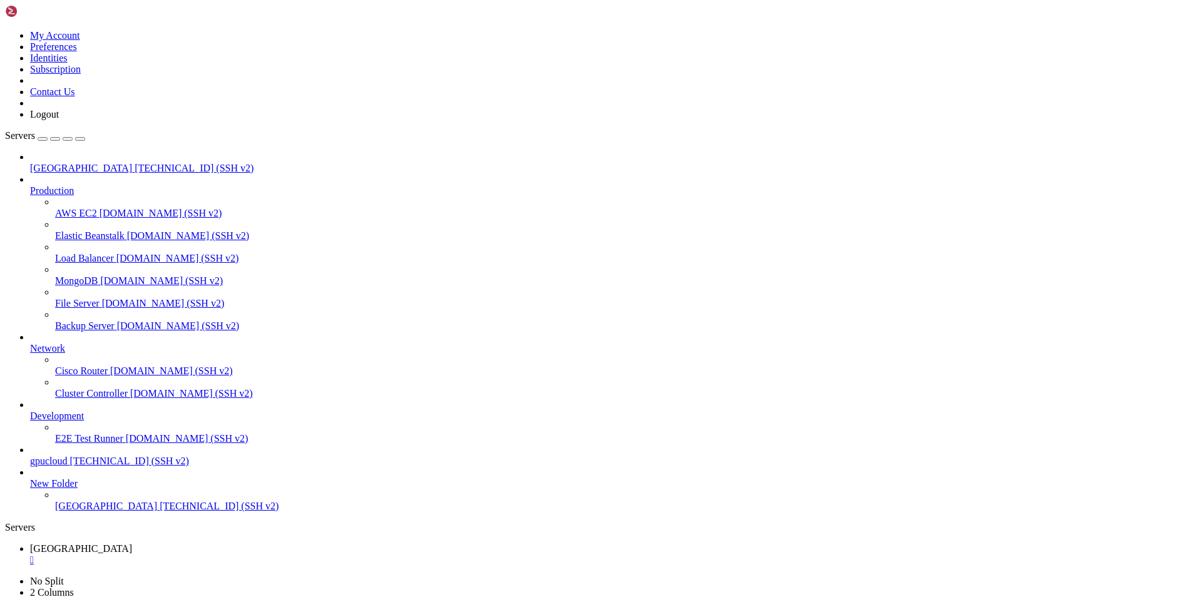
drag, startPoint x: 398, startPoint y: 1197, endPoint x: 274, endPoint y: 1161, distance: 129.9
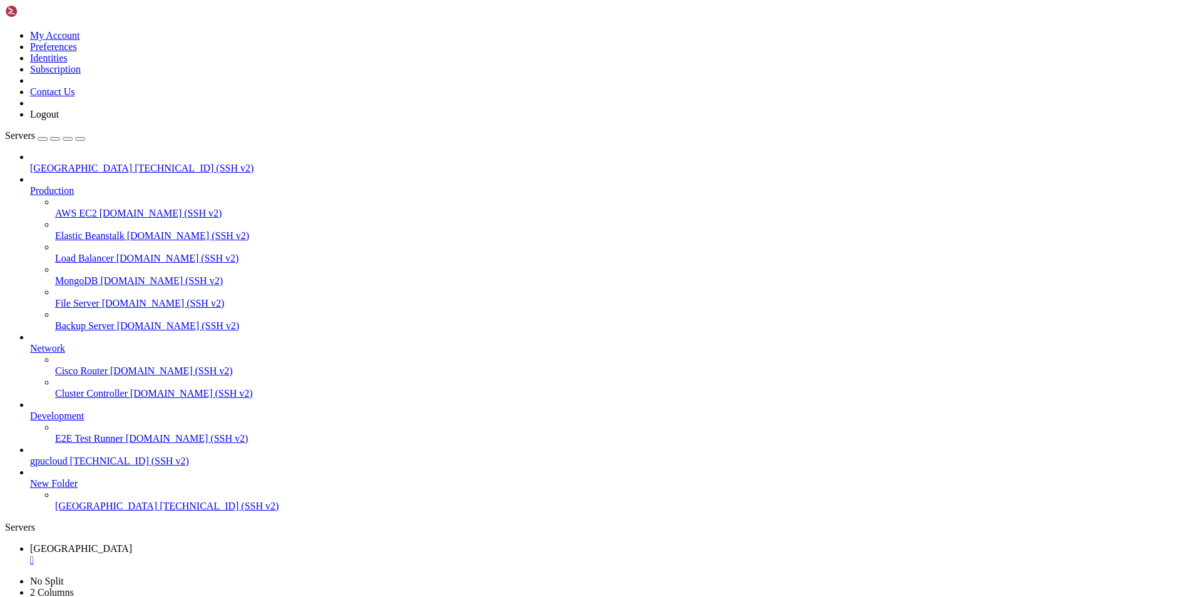
drag, startPoint x: 393, startPoint y: 1124, endPoint x: 270, endPoint y: 1110, distance: 123.5
drag, startPoint x: 347, startPoint y: 1176, endPoint x: 227, endPoint y: 1099, distance: 142.2
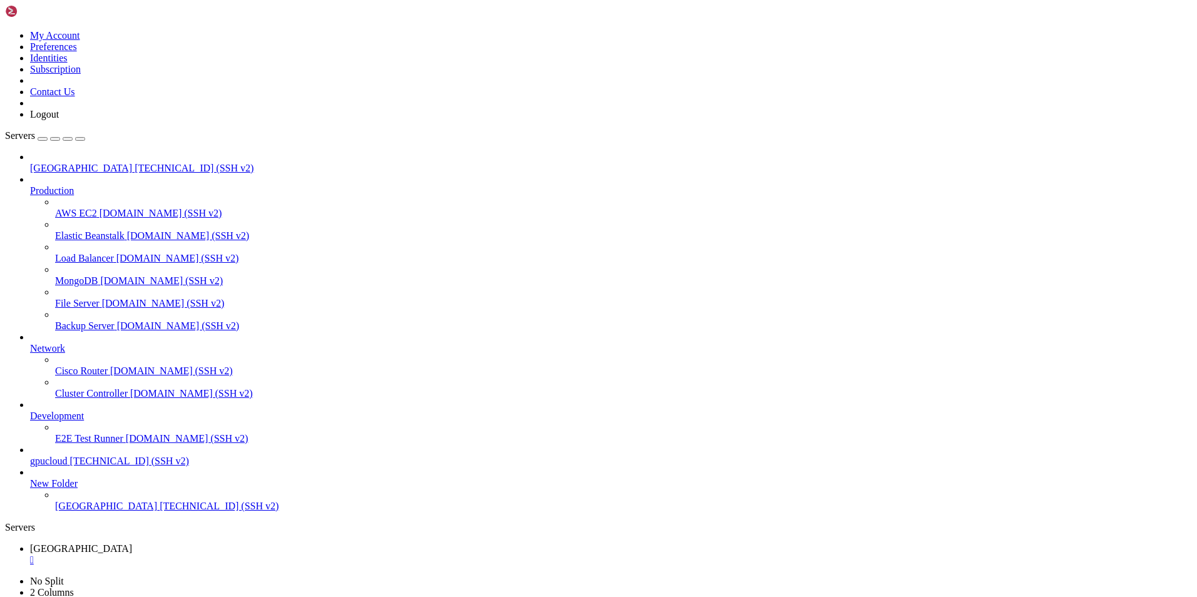
scroll to position [1766, 0]
drag, startPoint x: 361, startPoint y: 1167, endPoint x: 246, endPoint y: 1139, distance: 118.6
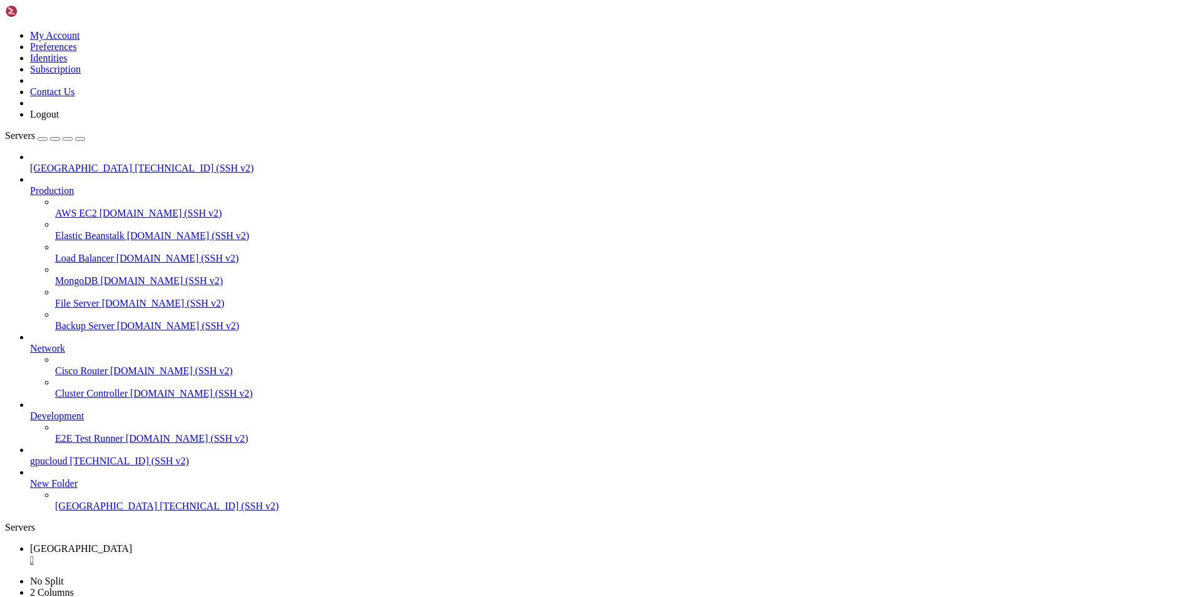
drag, startPoint x: 342, startPoint y: 1129, endPoint x: 247, endPoint y: 1089, distance: 103.2
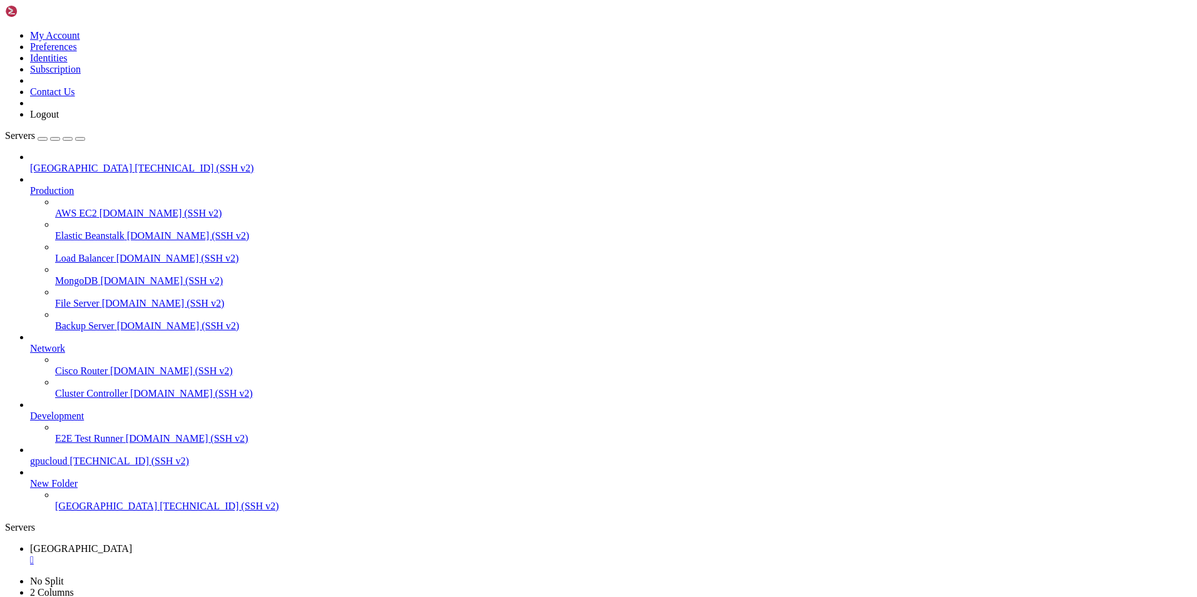
scroll to position [2958, 0]
drag, startPoint x: 376, startPoint y: 1199, endPoint x: 227, endPoint y: 1164, distance: 153.5
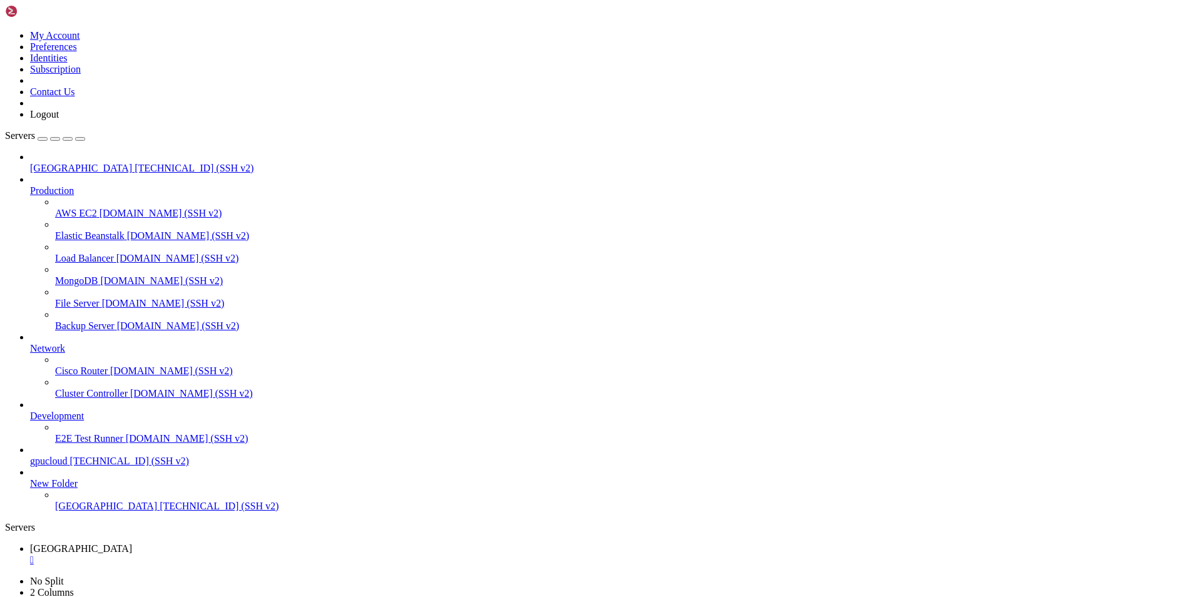
scroll to position [3097, 0]
drag, startPoint x: 367, startPoint y: 1171, endPoint x: 234, endPoint y: 1139, distance: 136.5
drag, startPoint x: 335, startPoint y: 1174, endPoint x: 252, endPoint y: 1142, distance: 88.9
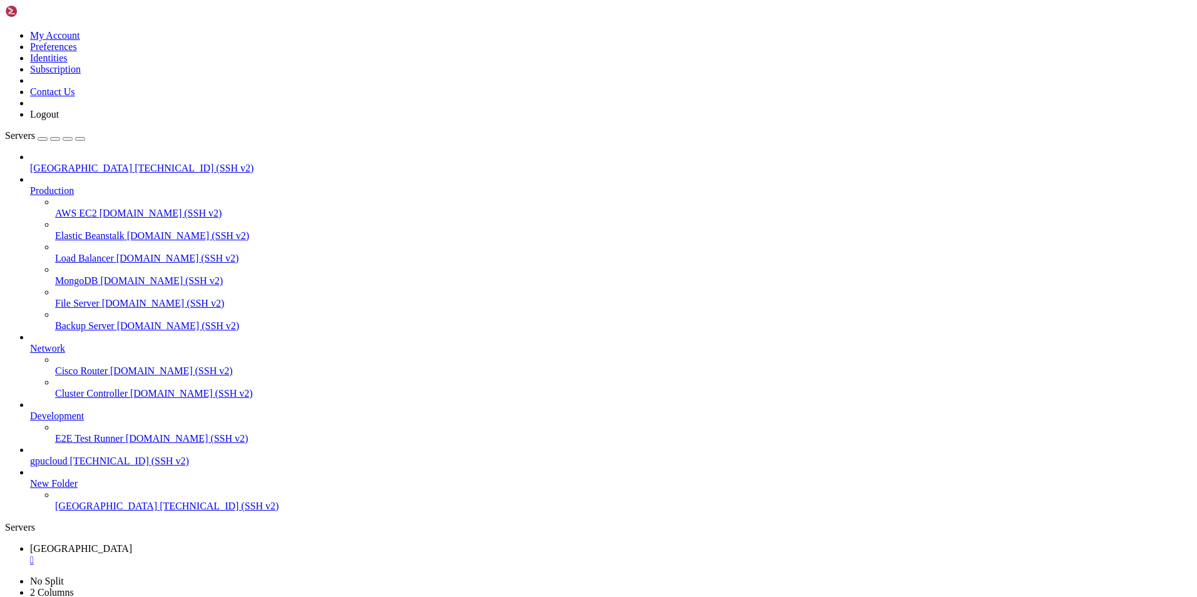
drag, startPoint x: 521, startPoint y: 1214, endPoint x: 391, endPoint y: 1178, distance: 134.6
drag, startPoint x: 195, startPoint y: 1167, endPoint x: 667, endPoint y: 1167, distance: 472.0
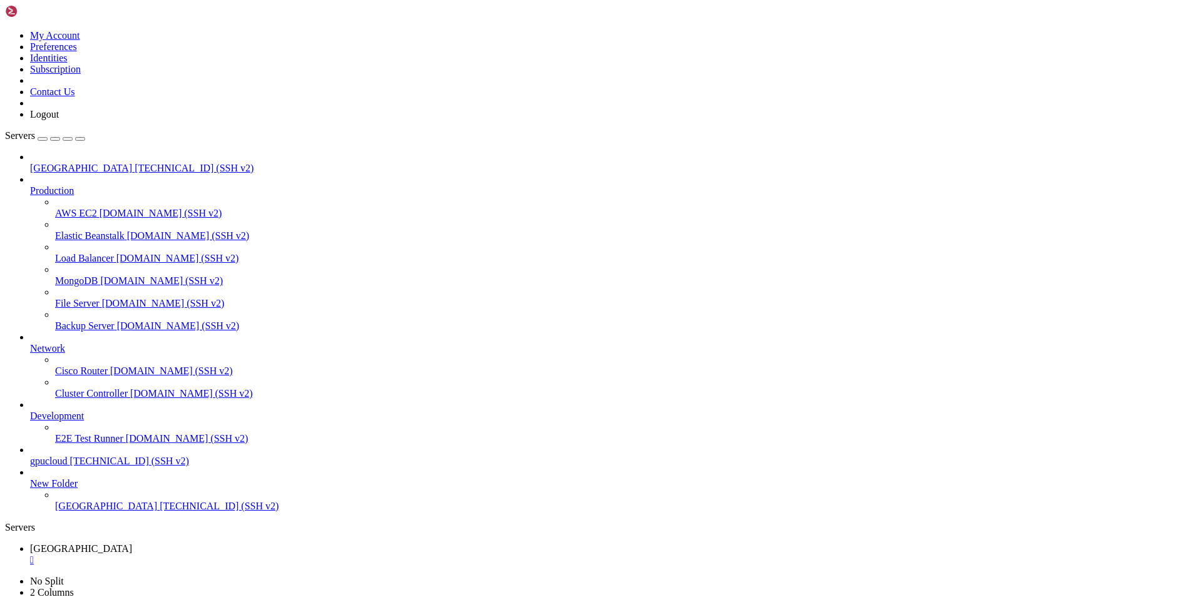
drag, startPoint x: 667, startPoint y: 1170, endPoint x: 195, endPoint y: 1168, distance: 471.4
drag, startPoint x: 212, startPoint y: 1169, endPoint x: 197, endPoint y: 1171, distance: 14.5
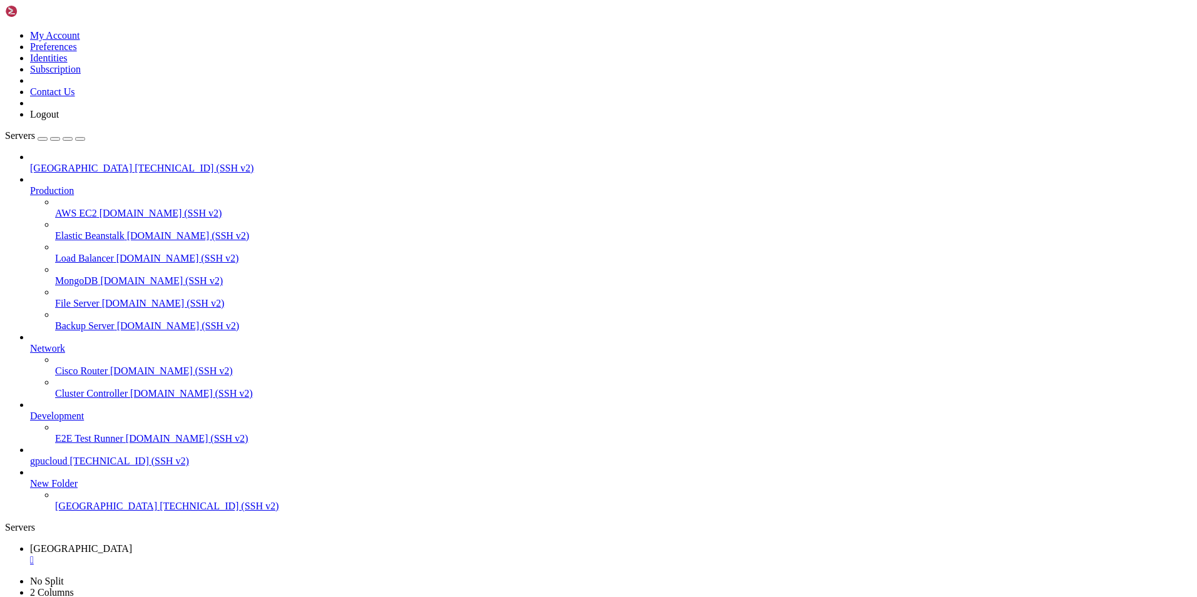
drag, startPoint x: 196, startPoint y: 1167, endPoint x: 668, endPoint y: 1169, distance: 472.0
copy x-row "rsync -avz -e "ssh -p 45066 -i ~/.ssh/id_rsa" /root/PythonScripts root@70.55.99…"
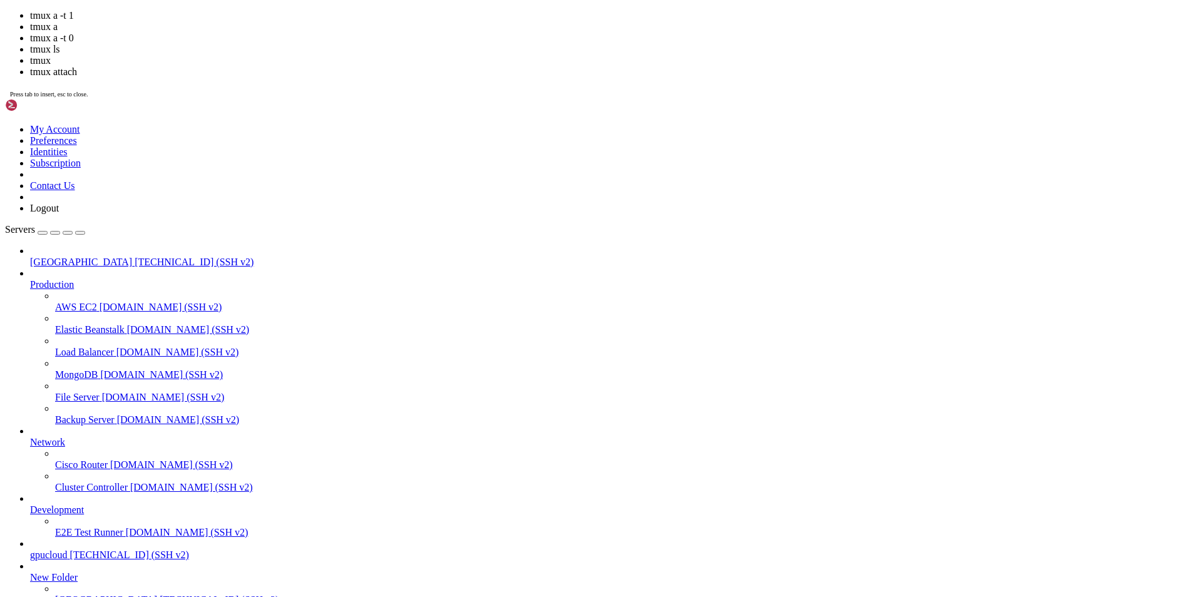
scroll to position [4714, 0]
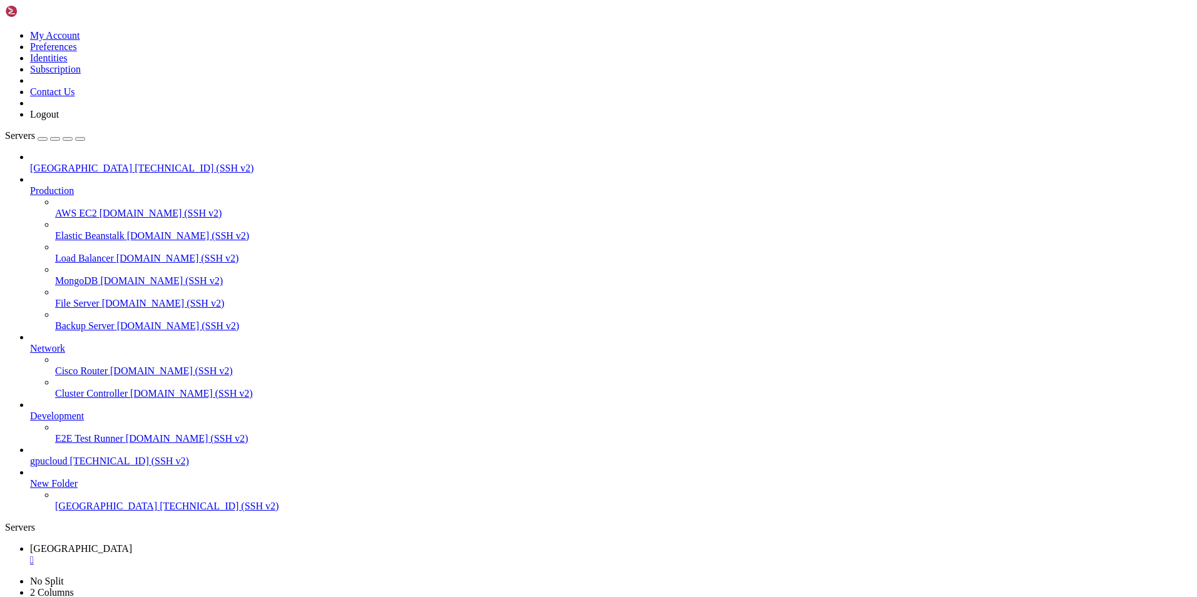
drag, startPoint x: 302, startPoint y: 1212, endPoint x: 187, endPoint y: 1197, distance: 116.1
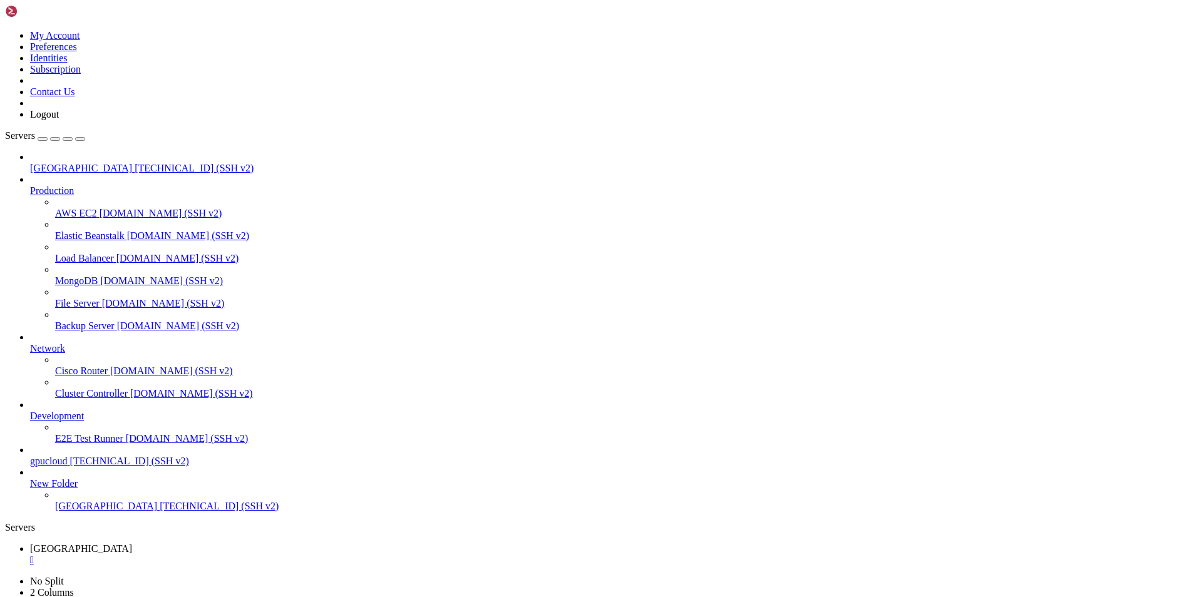
drag, startPoint x: 5, startPoint y: 766, endPoint x: 320, endPoint y: 1105, distance: 463.8
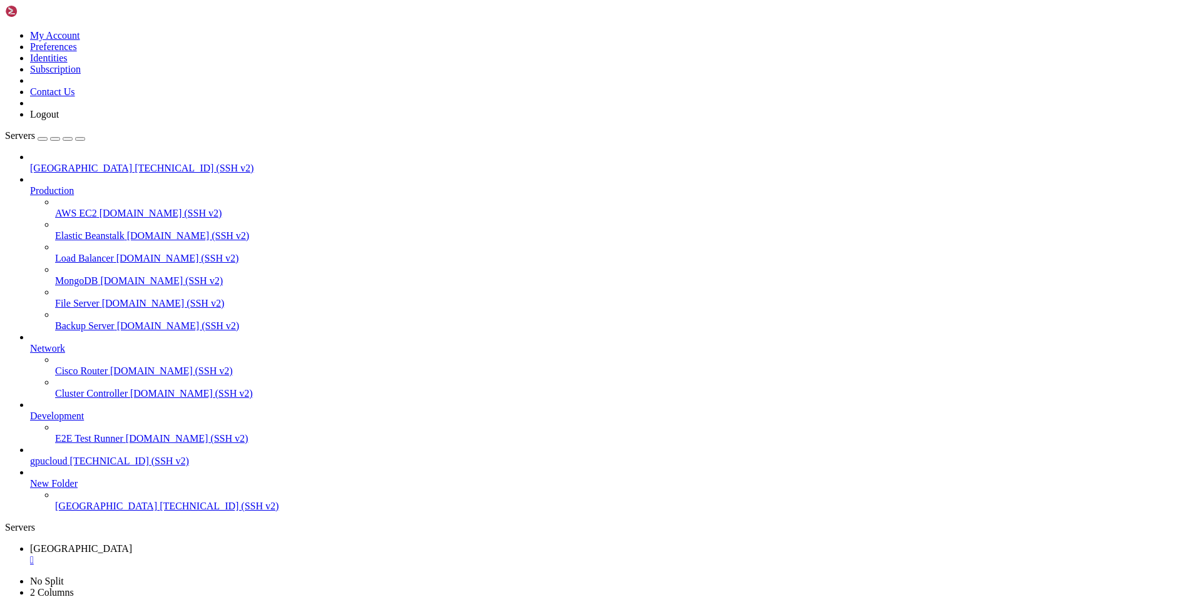
drag, startPoint x: 11, startPoint y: 821, endPoint x: 683, endPoint y: 1266, distance: 805.7
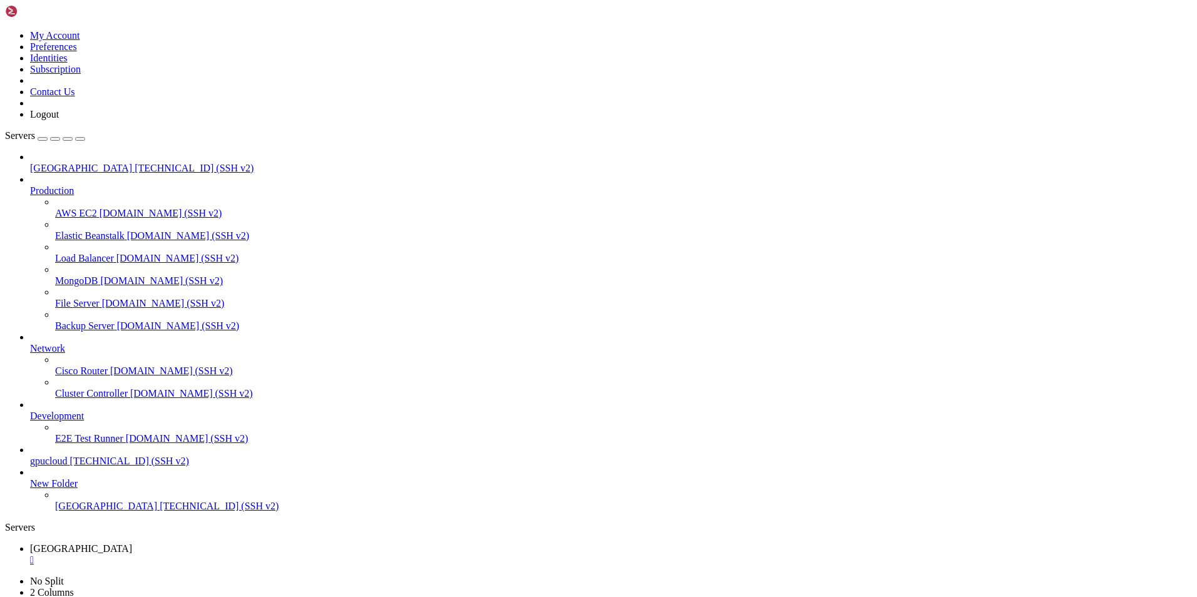
drag, startPoint x: 12, startPoint y: 1139, endPoint x: 394, endPoint y: 1267, distance: 403.2
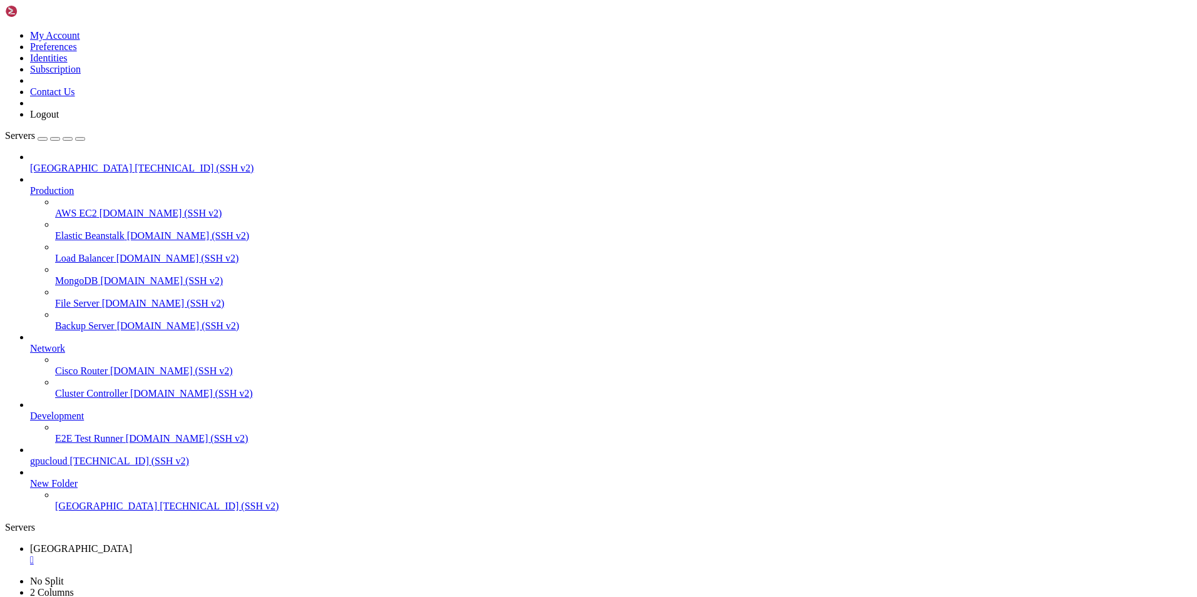
scroll to position [7736, 0]
drag, startPoint x: 413, startPoint y: 1186, endPoint x: 302, endPoint y: 1080, distance: 152.8
drag, startPoint x: 556, startPoint y: 1229, endPoint x: 412, endPoint y: 1184, distance: 151.5
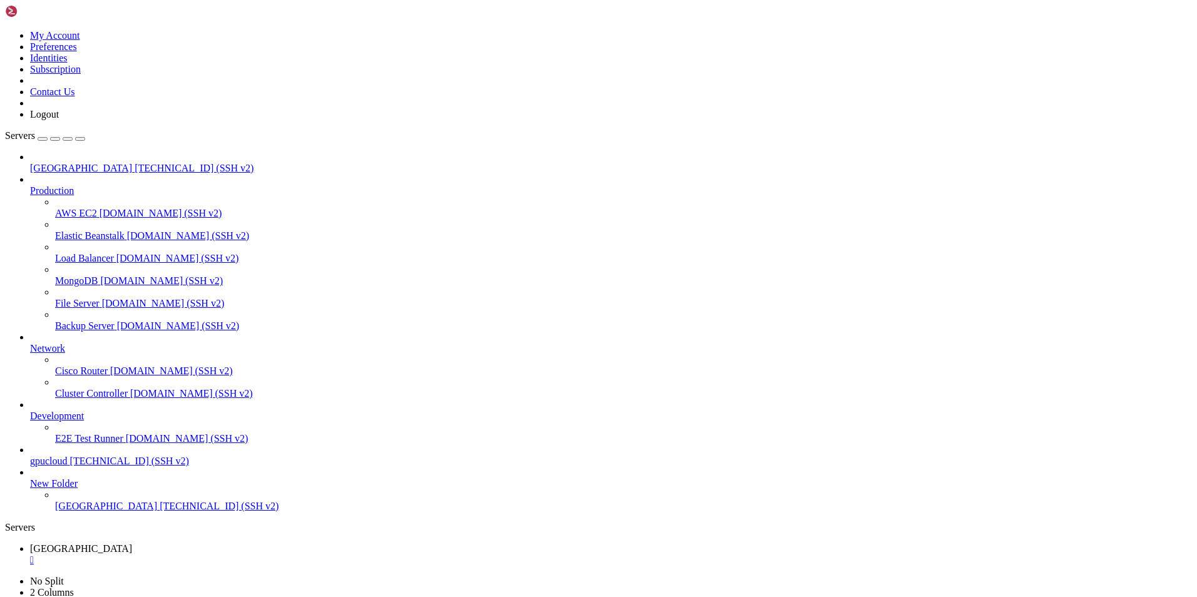
scroll to position [8492, 0]
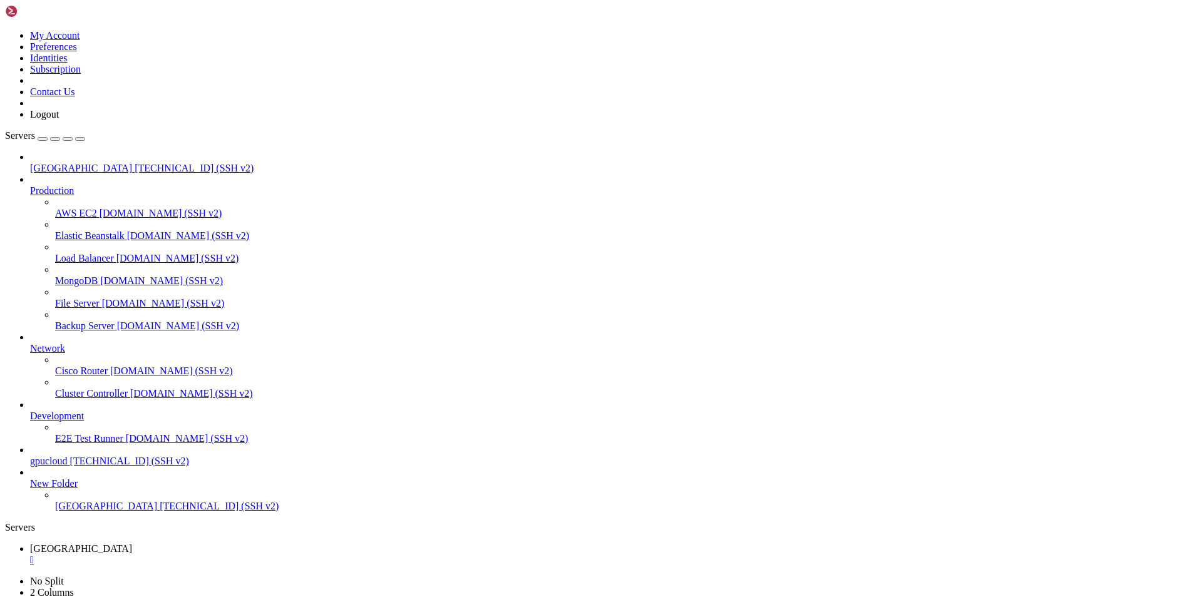
scroll to position [9205, 0]
drag, startPoint x: 302, startPoint y: 1261, endPoint x: 228, endPoint y: 1214, distance: 87.2
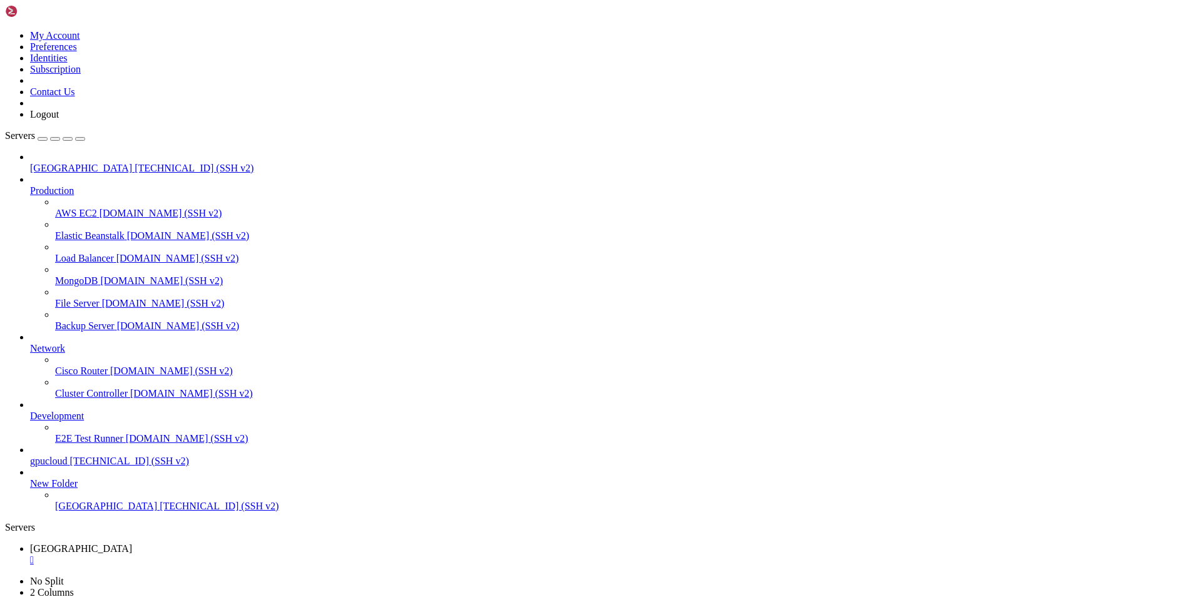
drag, startPoint x: 429, startPoint y: 1263, endPoint x: 455, endPoint y: 1264, distance: 26.3
drag, startPoint x: 454, startPoint y: 1264, endPoint x: 370, endPoint y: 1237, distance: 88.3
drag, startPoint x: 534, startPoint y: 1265, endPoint x: 651, endPoint y: 1264, distance: 117.1
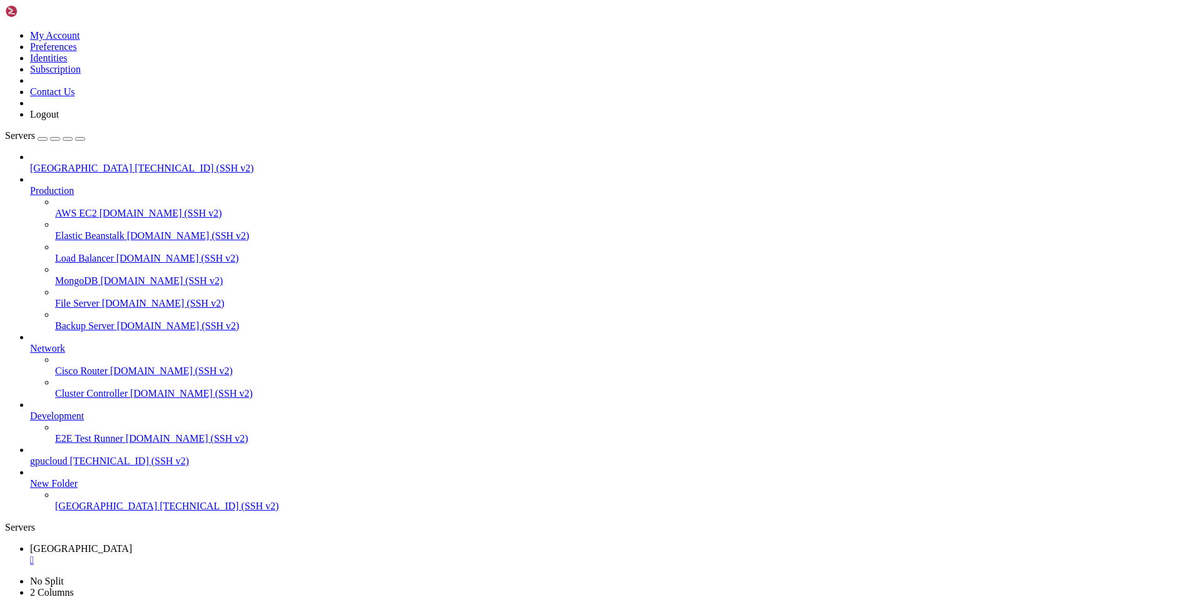
drag, startPoint x: 651, startPoint y: 1264, endPoint x: 513, endPoint y: 1233, distance: 141.7
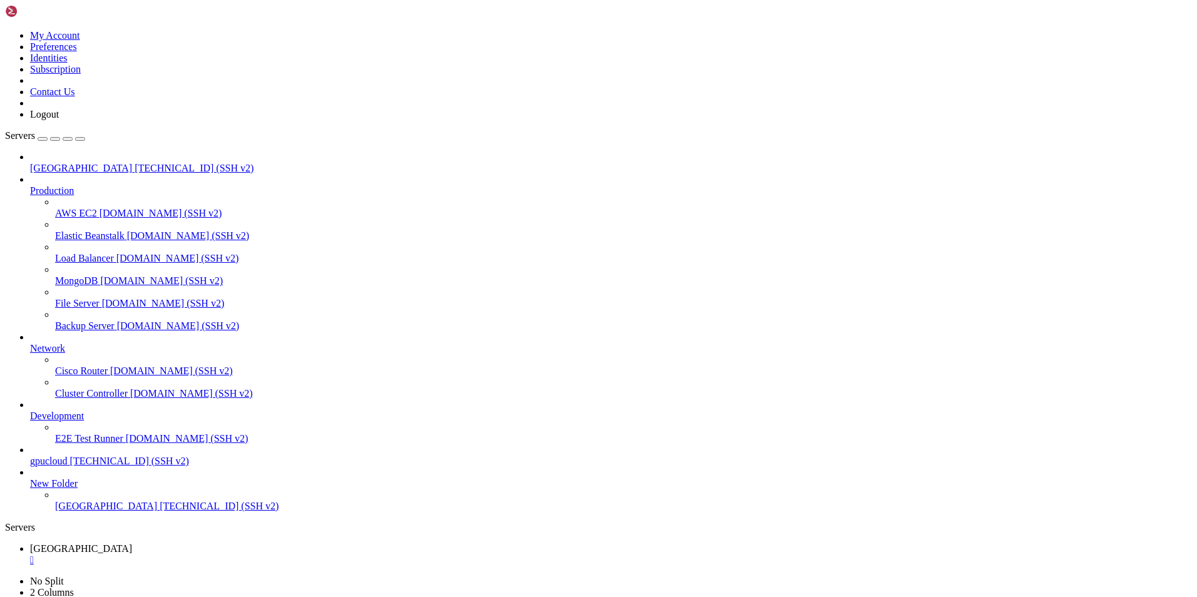
scroll to position [11, 3]
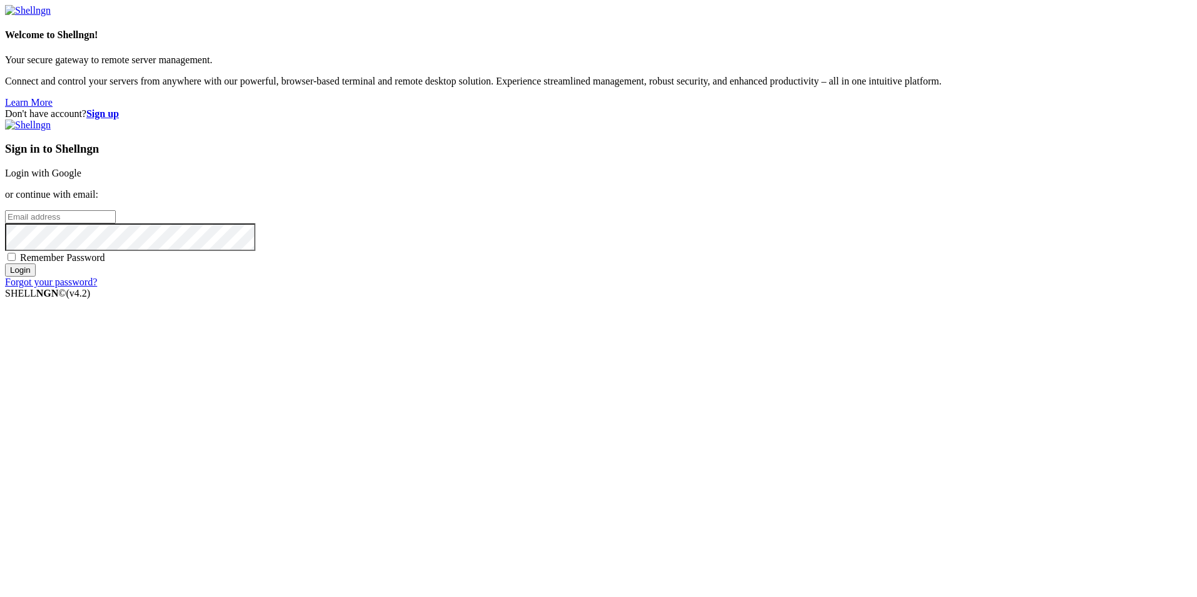
click at [81, 178] on link "Login with Google" at bounding box center [43, 173] width 76 height 11
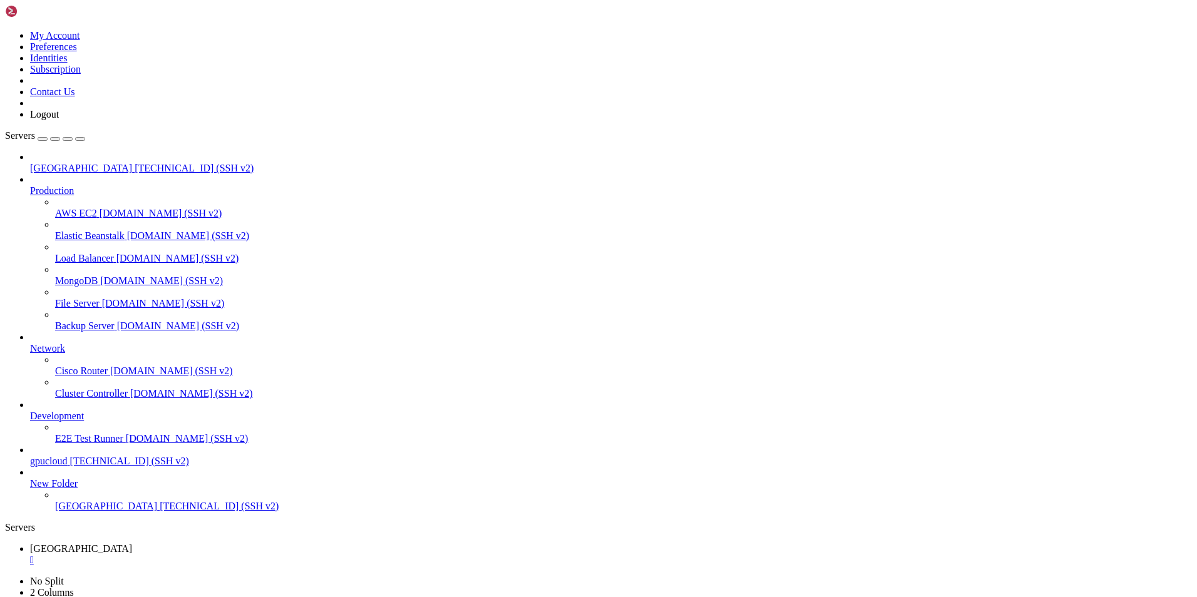
scroll to position [9482, 0]
drag, startPoint x: 426, startPoint y: 1186, endPoint x: 345, endPoint y: 1184, distance: 80.8
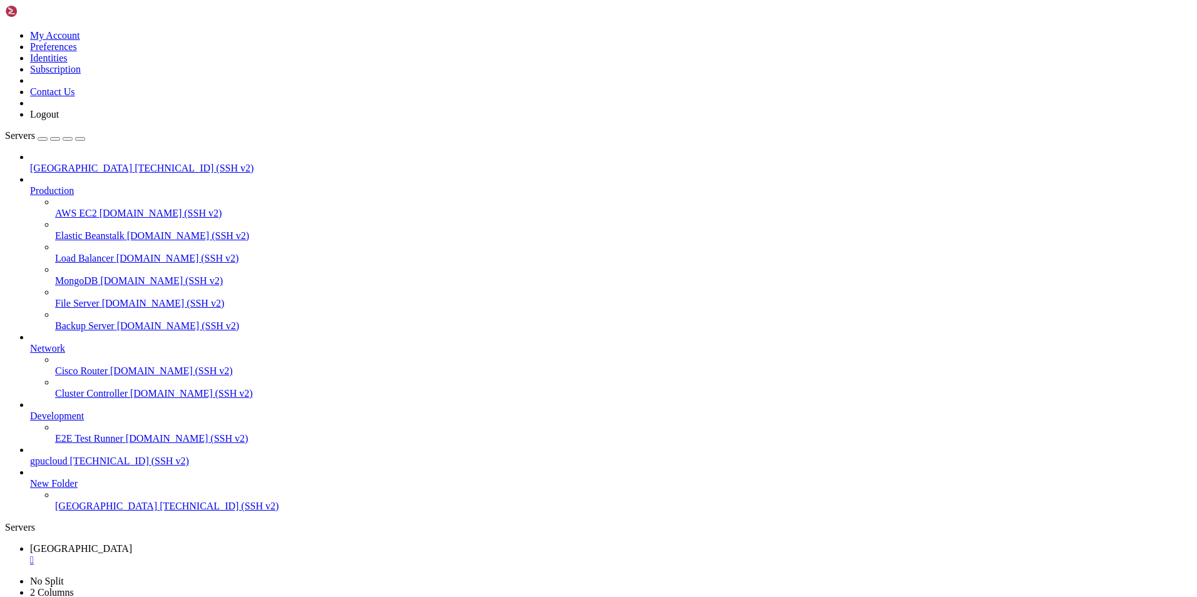
scroll to position [9971, 0]
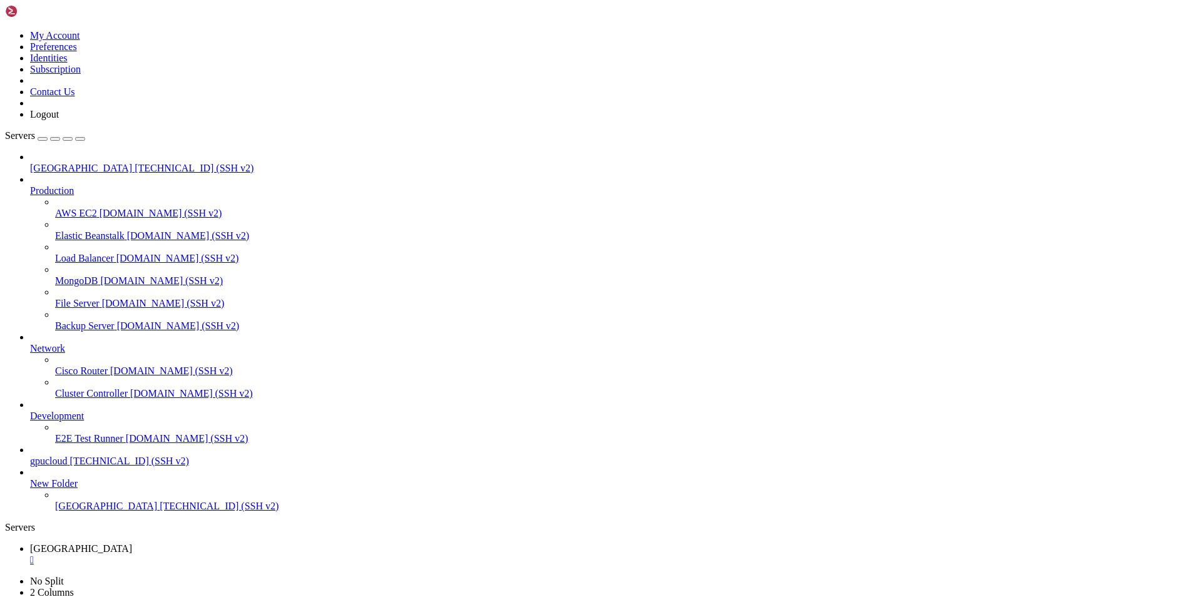
scroll to position [11205, 0]
